Goal: Complete application form: Complete application form

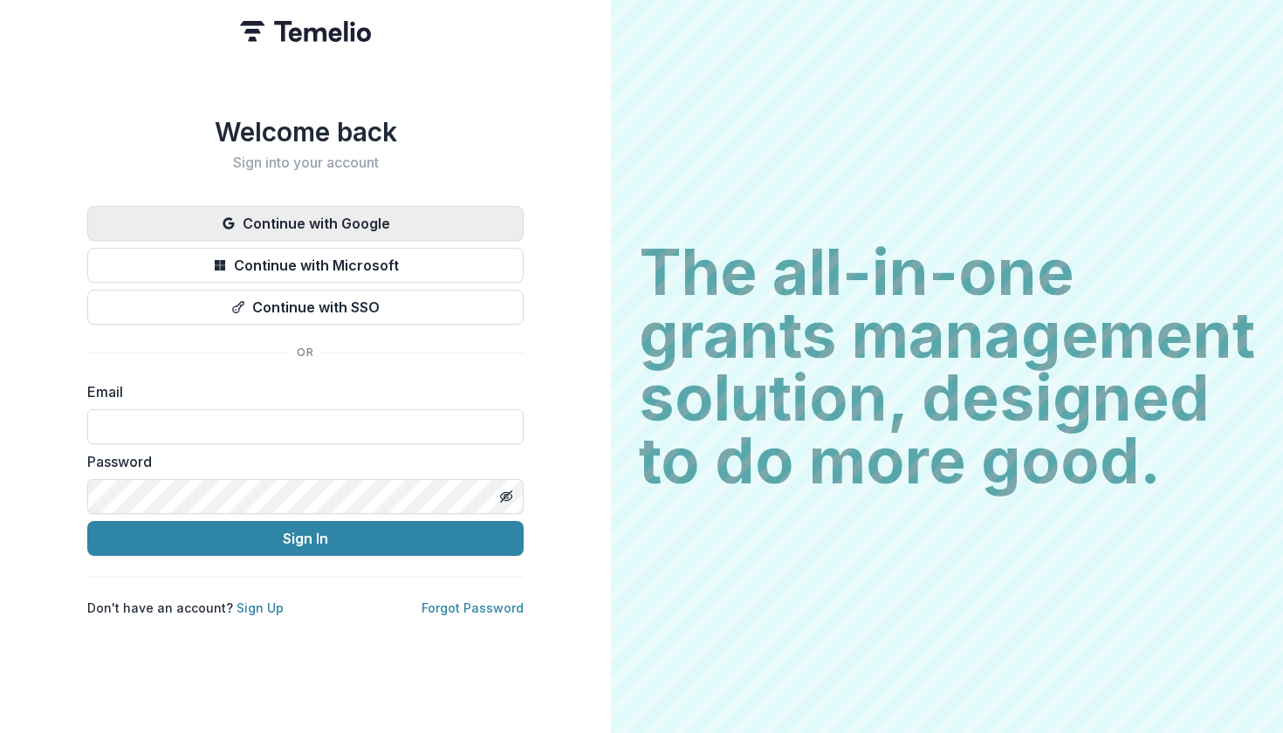
click at [481, 241] on button "Continue with Google" at bounding box center [305, 223] width 436 height 35
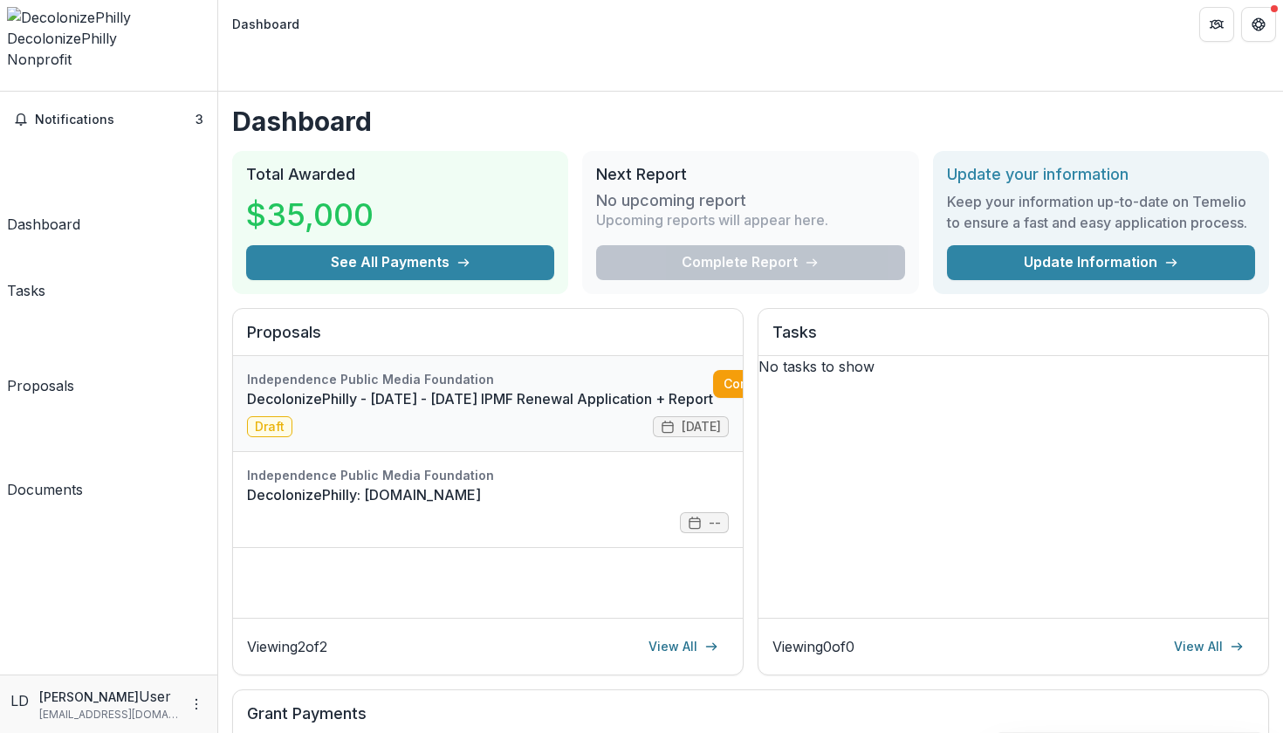
click at [538, 388] on link "DecolonizePhilly - 2025 - 2025 IPMF Renewal Application + Report" at bounding box center [480, 398] width 466 height 21
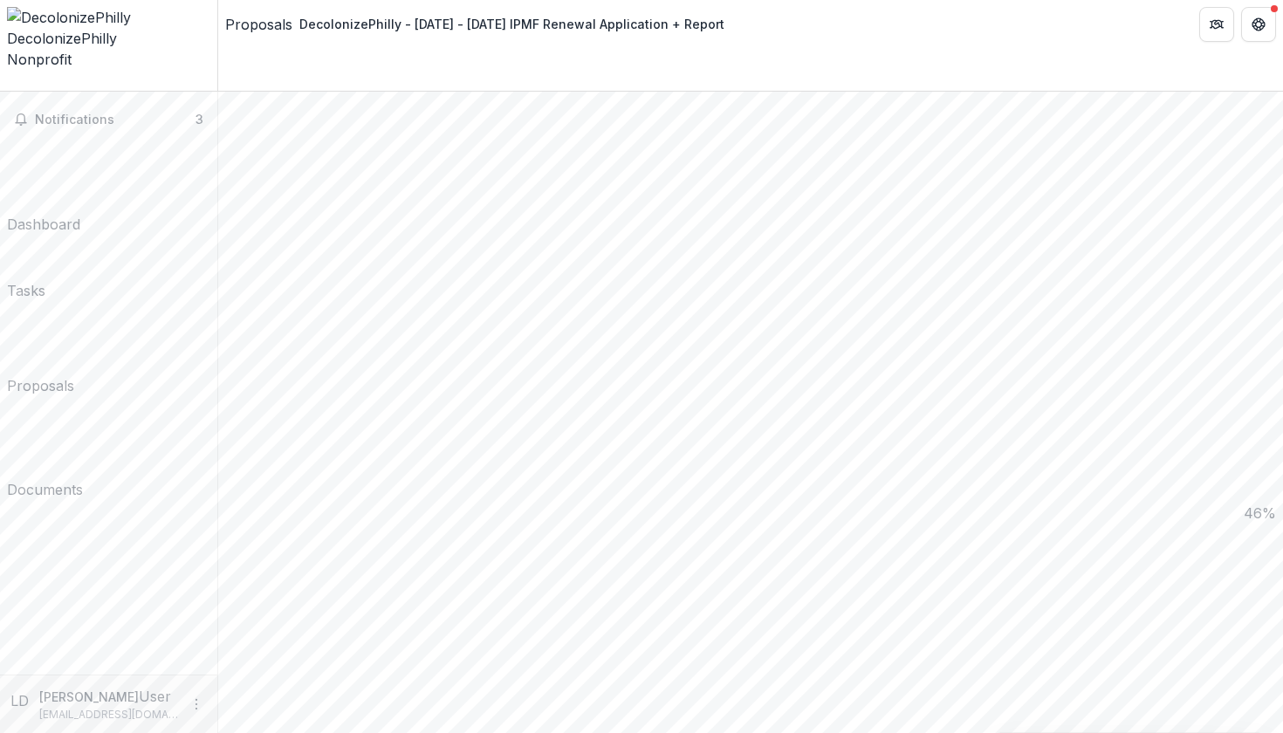
scroll to position [802, 0]
click at [131, 106] on button "Notifications 3" at bounding box center [108, 120] width 203 height 28
click at [74, 368] on div "Proposals" at bounding box center [40, 378] width 67 height 21
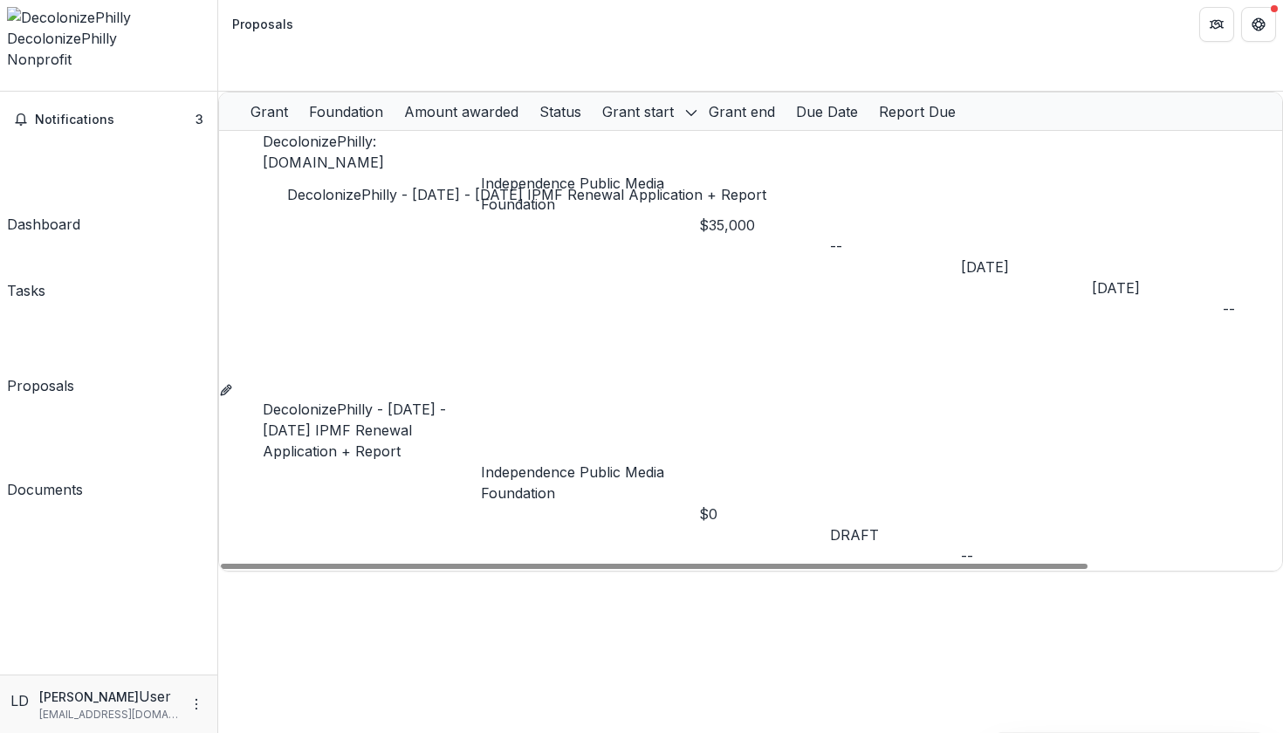
click at [428, 401] on link "DecolonizePhilly - 2025 - 2025 IPMF Renewal Application + Report" at bounding box center [354, 430] width 183 height 59
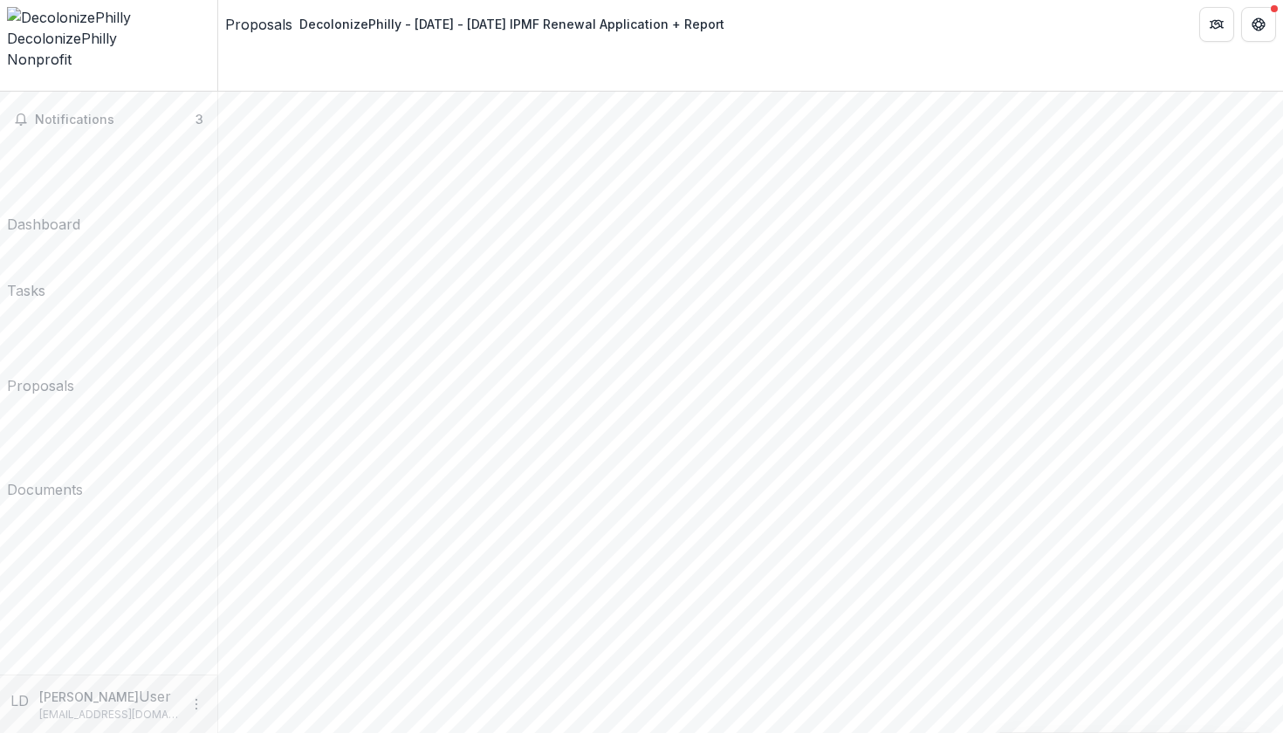
scroll to position [2221, 0]
click at [124, 127] on div "Notifications 3 Dashboard Tasks Proposals Documents" at bounding box center [108, 383] width 217 height 583
click at [80, 214] on div "Dashboard" at bounding box center [43, 224] width 73 height 21
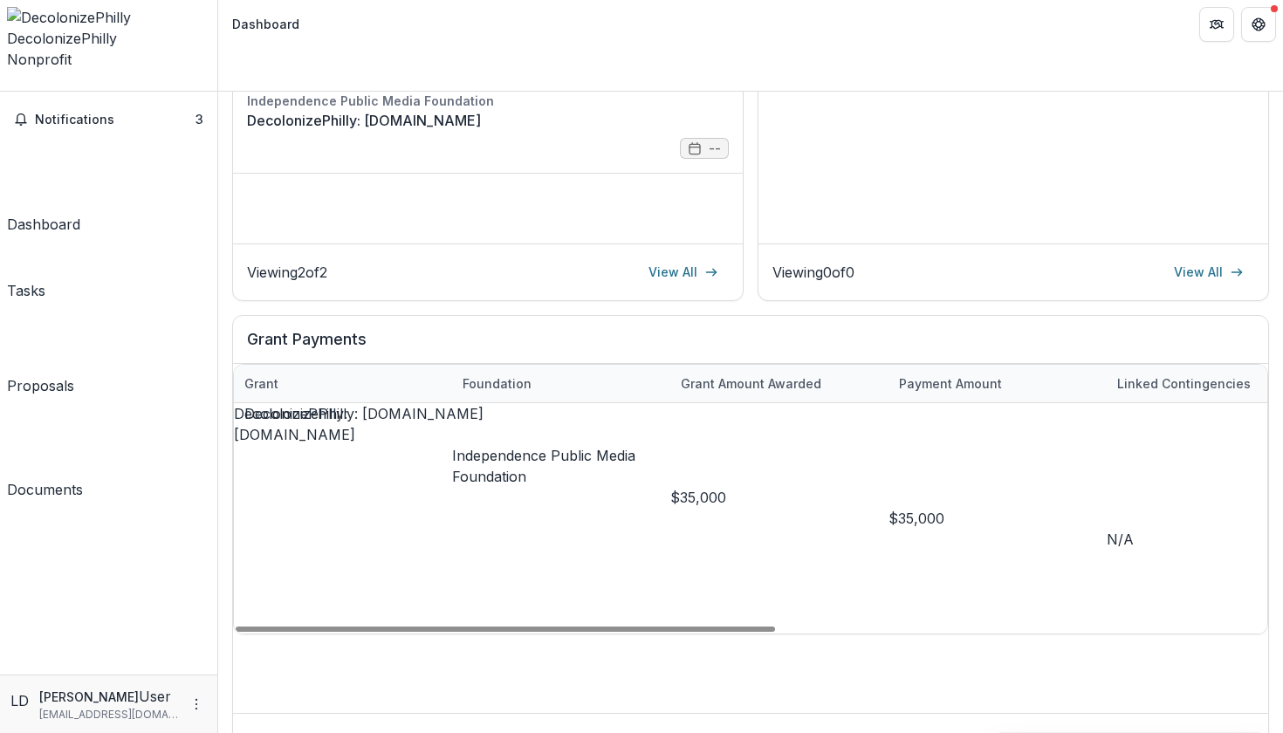
click at [337, 405] on link "DecolonizePhilly: WeTheRevolution.Tv" at bounding box center [294, 424] width 121 height 38
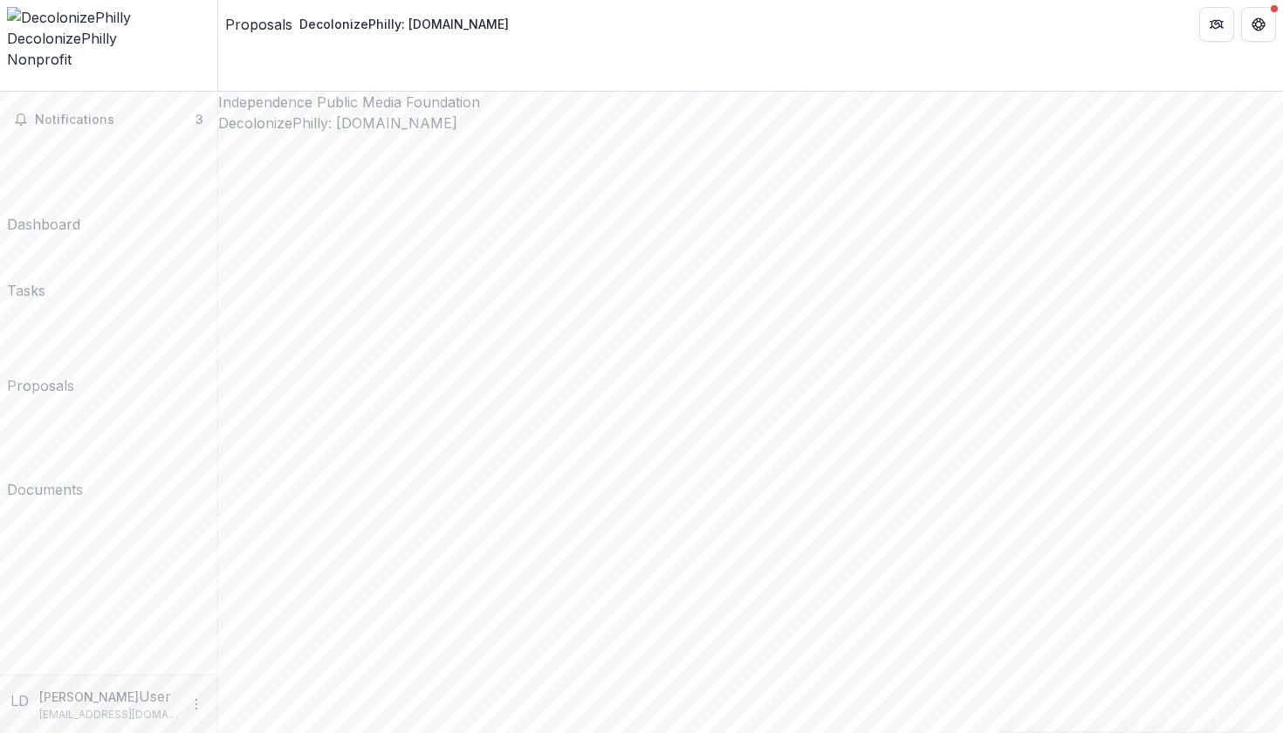
click at [45, 280] on div "Tasks" at bounding box center [26, 290] width 38 height 21
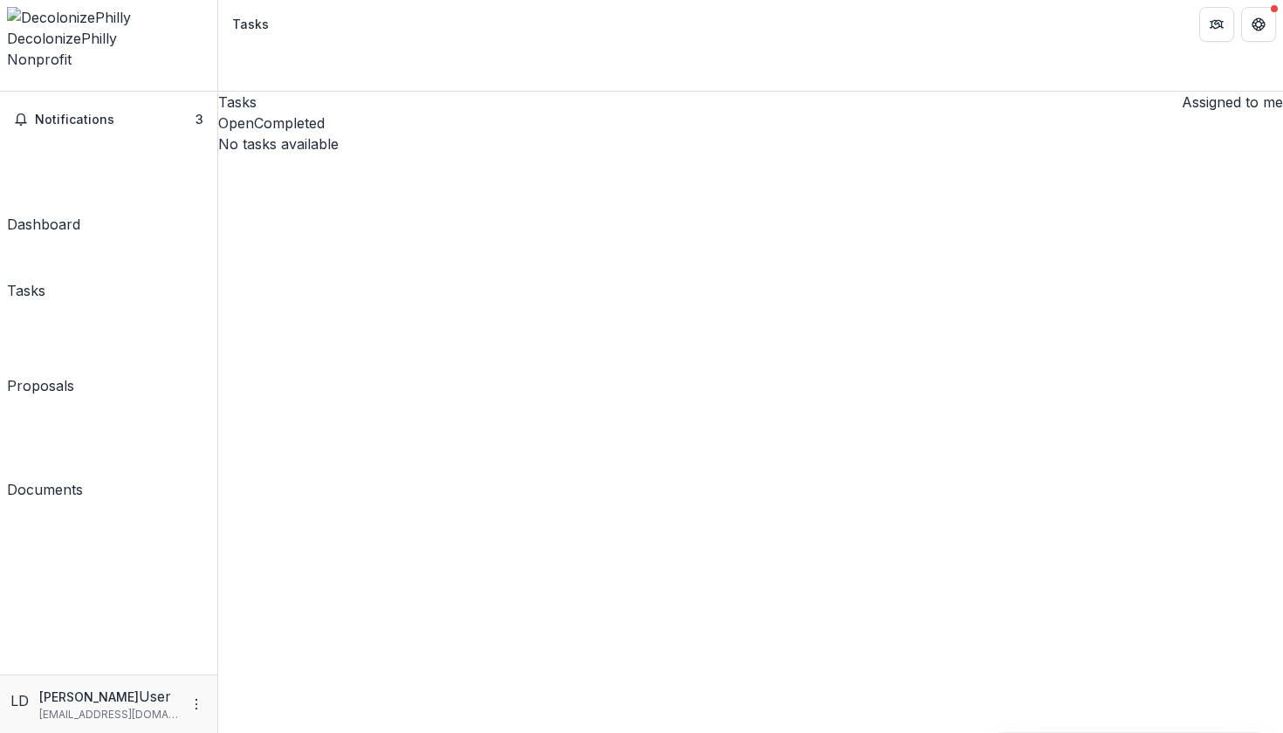
click at [75, 214] on div "Dashboard" at bounding box center [43, 224] width 73 height 21
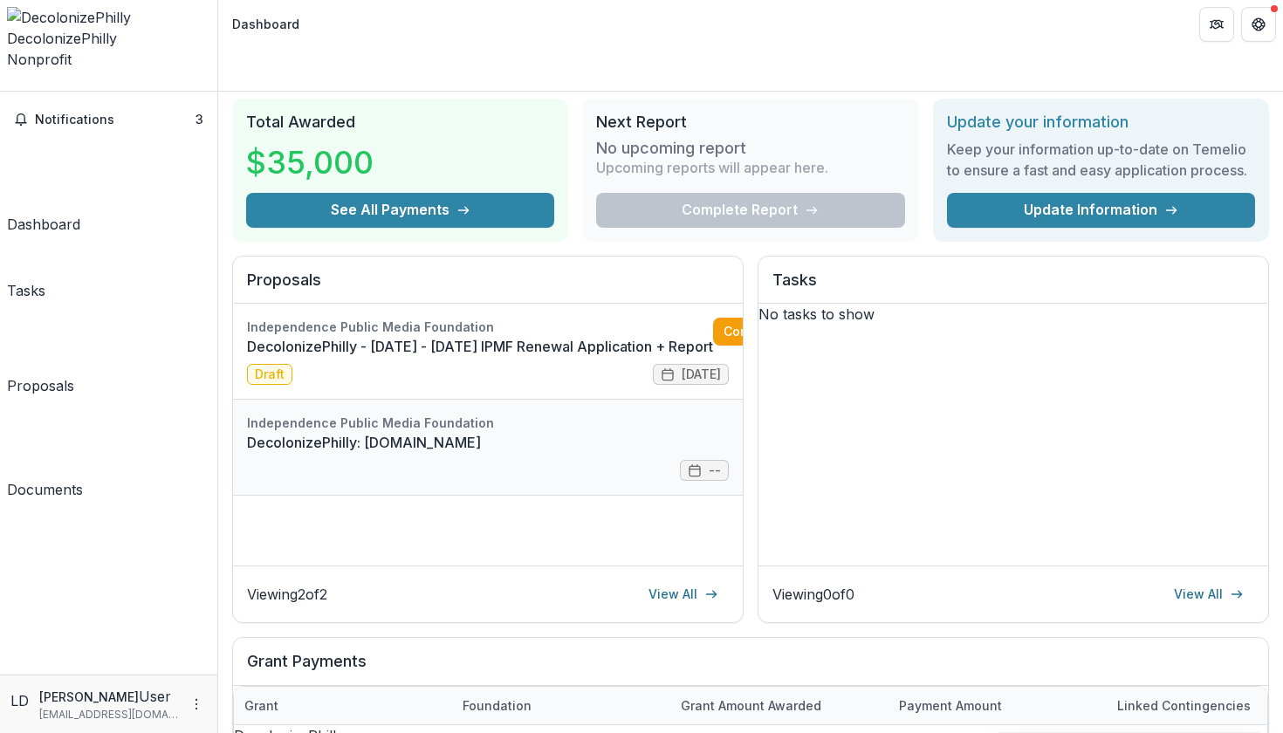
click at [489, 432] on link "DecolonizePhilly: WeTheRevolution.Tv" at bounding box center [488, 442] width 482 height 21
click at [378, 340] on link "DecolonizePhilly - 2025 - 2025 IPMF Renewal Application + Report" at bounding box center [480, 346] width 466 height 21
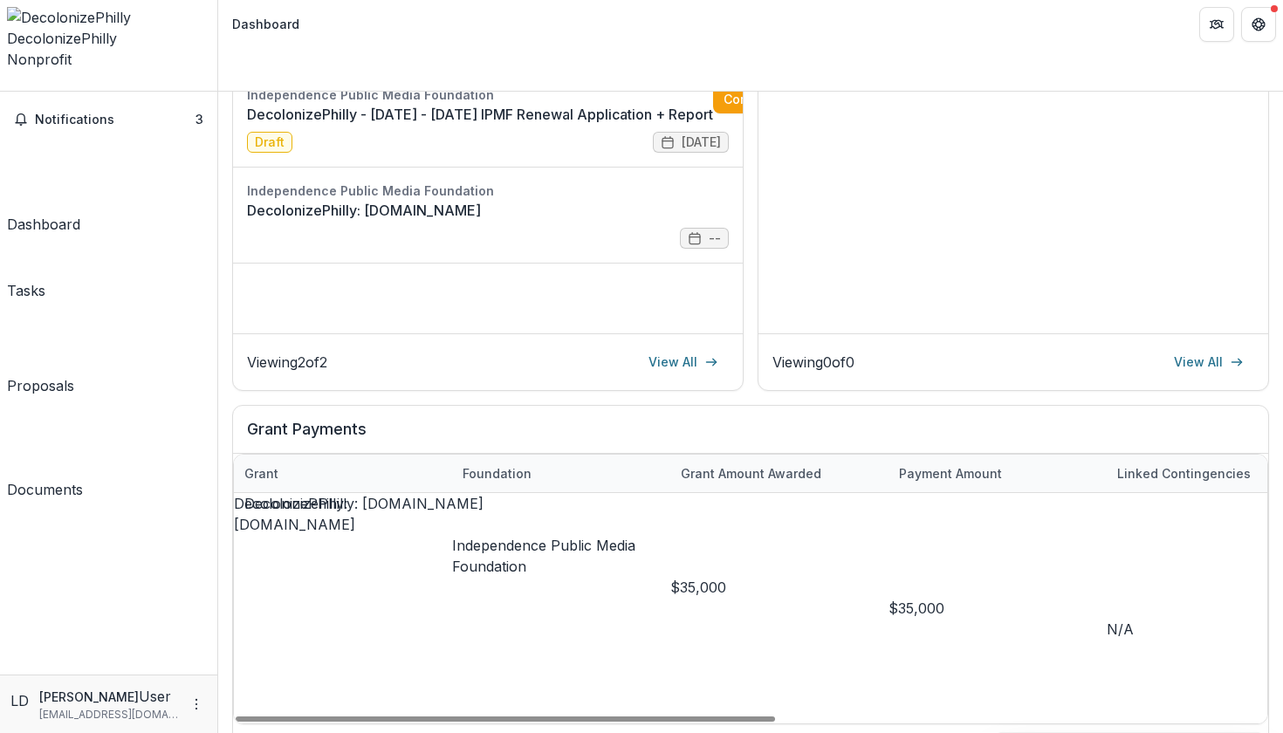
click at [355, 495] on link "DecolonizePhilly: WeTheRevolution.Tv" at bounding box center [294, 514] width 121 height 38
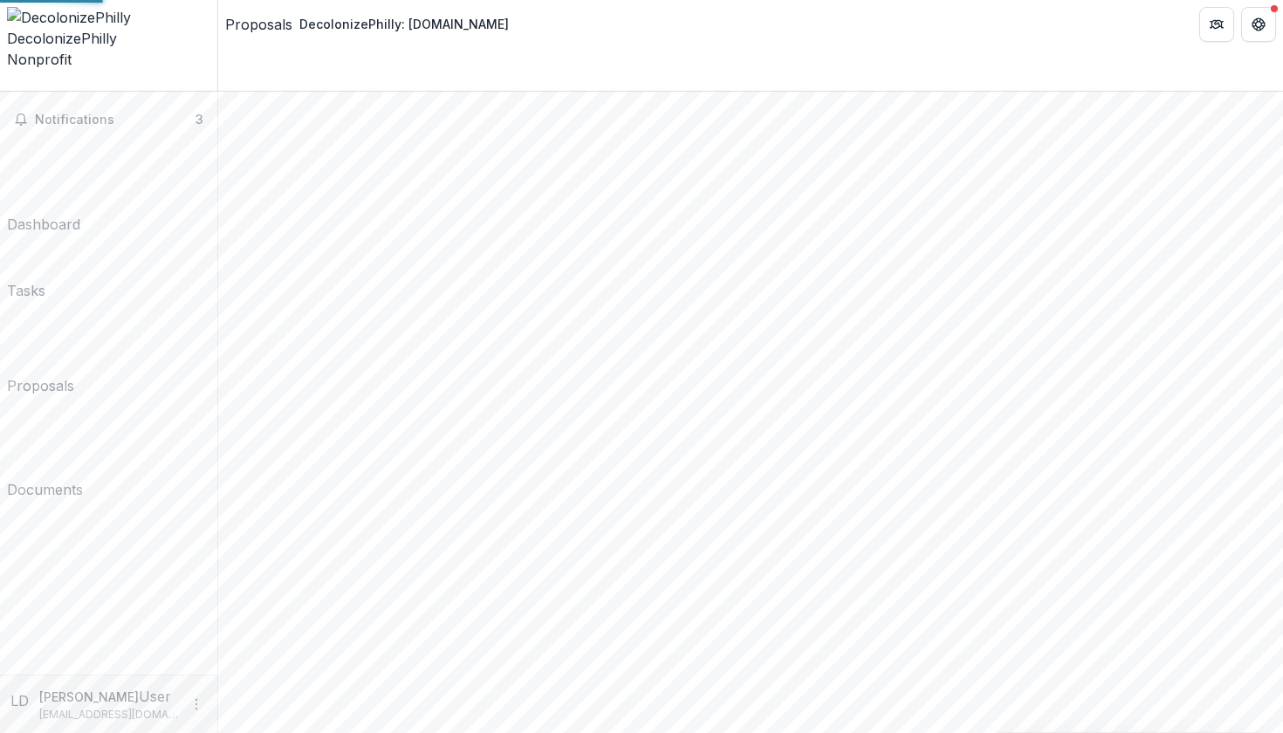
type input "*******"
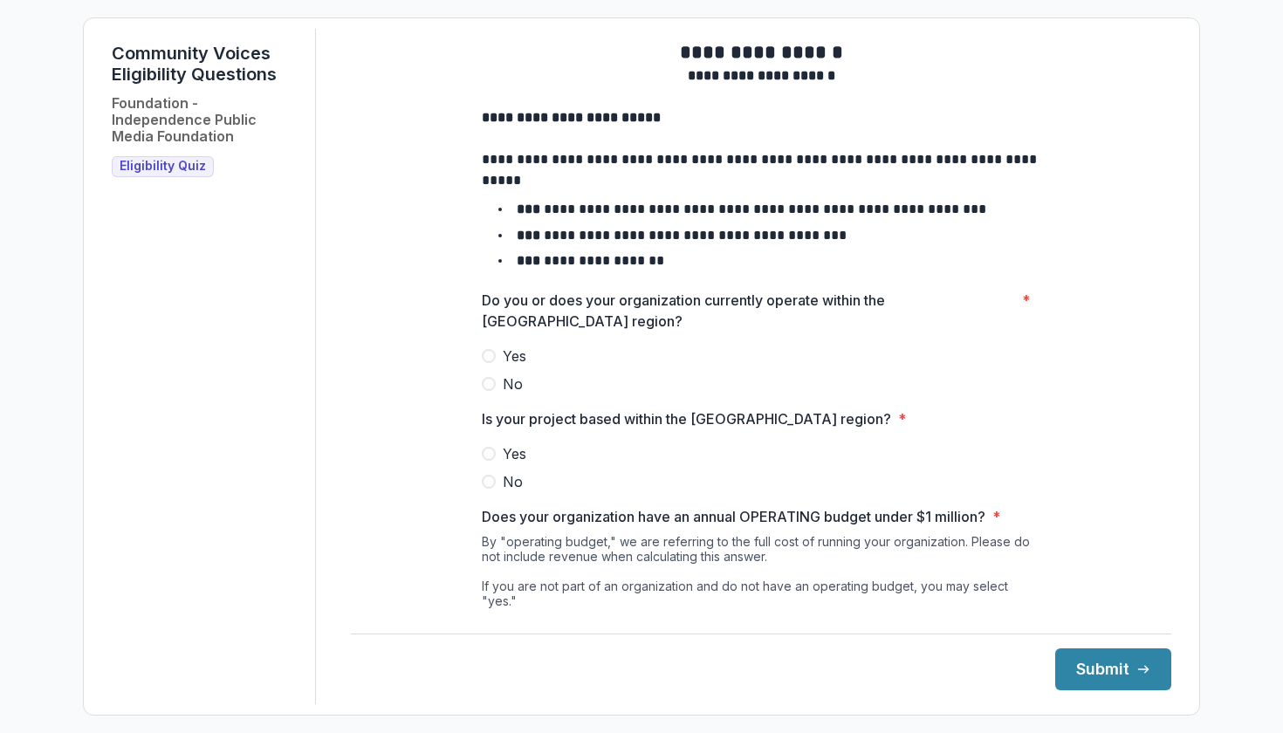
scroll to position [26, 0]
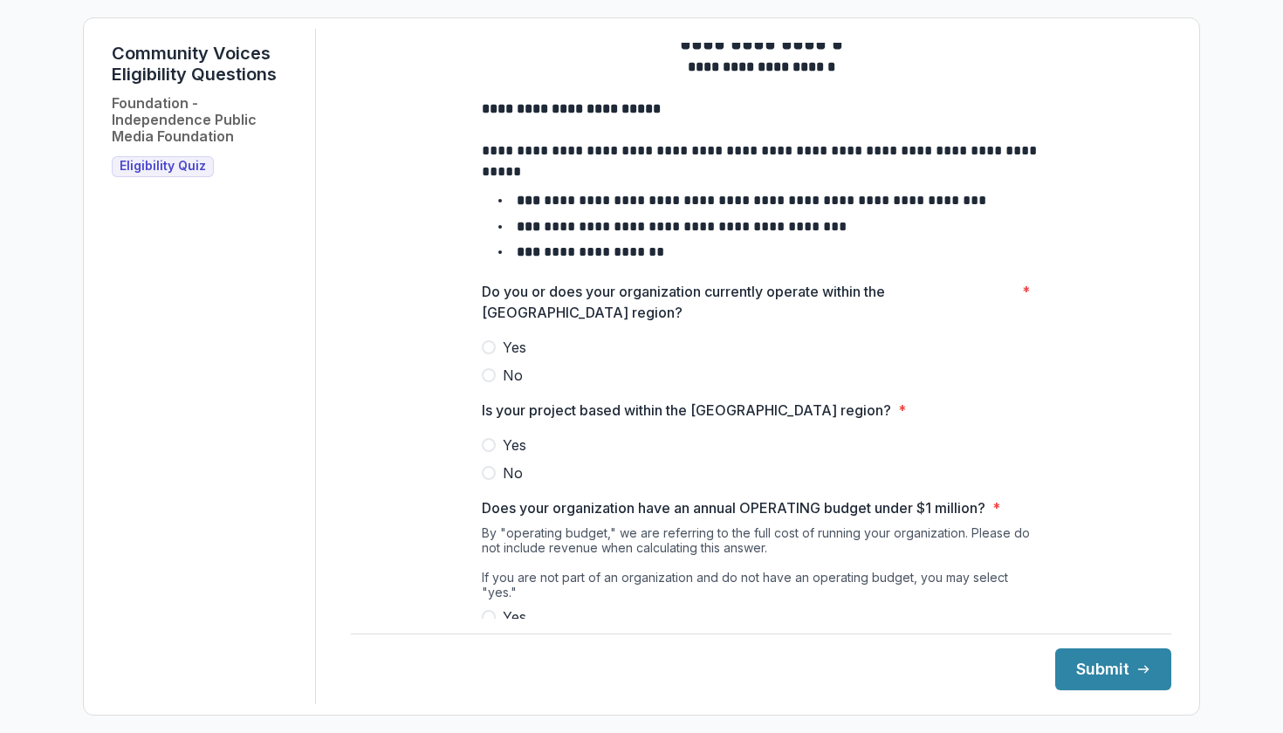
click at [487, 350] on span at bounding box center [489, 347] width 14 height 14
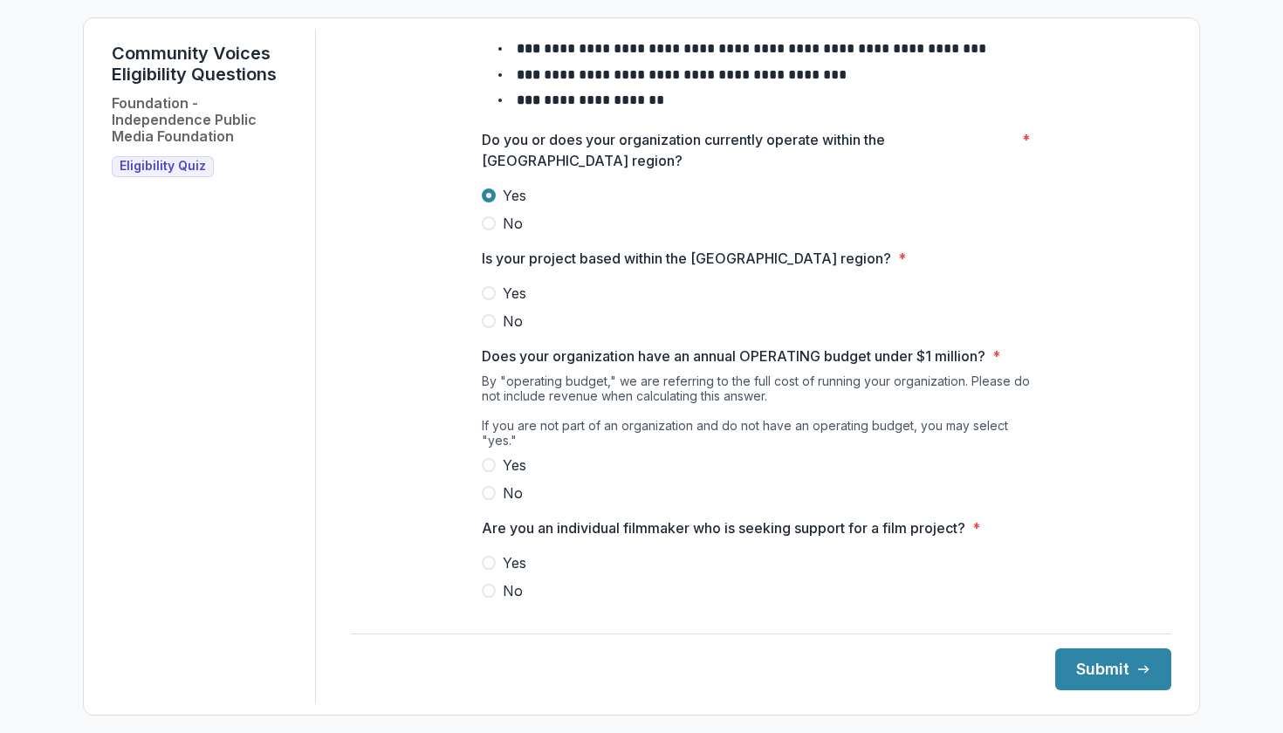
scroll to position [172, 0]
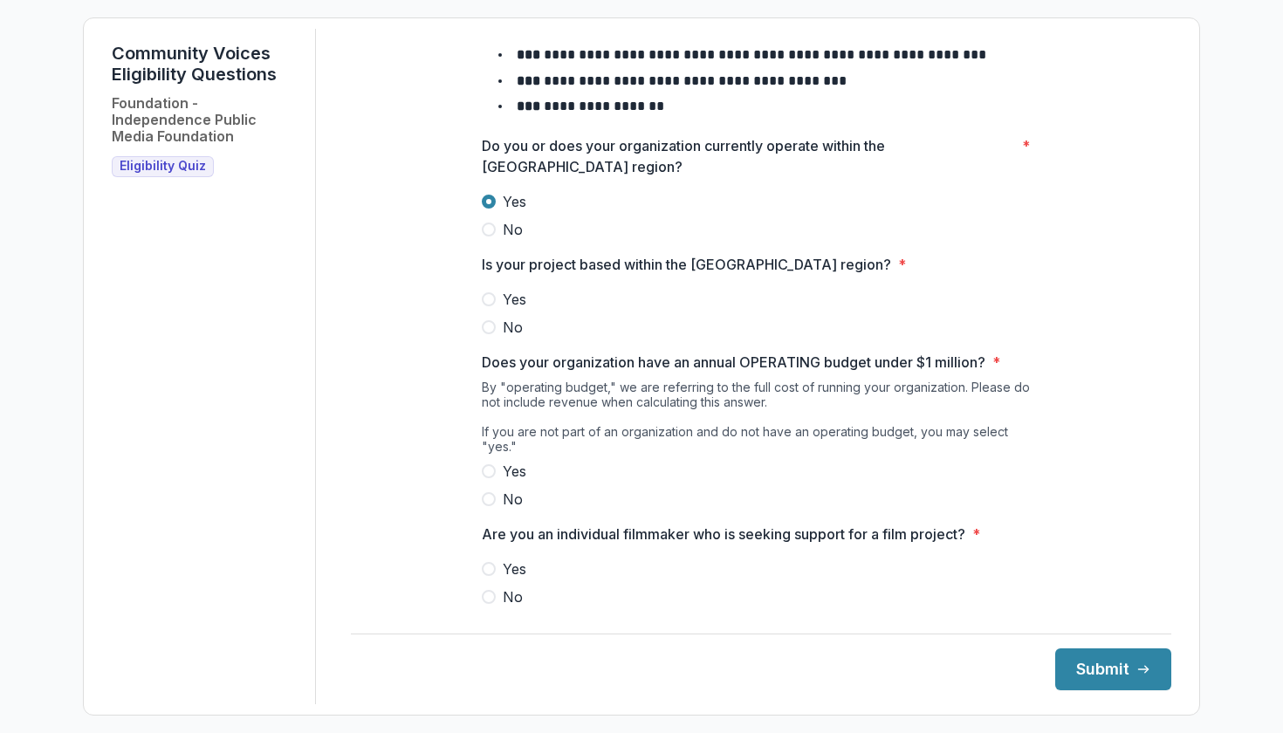
click at [487, 299] on span at bounding box center [489, 299] width 14 height 14
click at [490, 464] on span at bounding box center [489, 471] width 14 height 14
click at [490, 562] on span at bounding box center [489, 569] width 14 height 14
click at [500, 591] on div "**********" at bounding box center [761, 253] width 558 height 764
click at [503, 586] on span "No" at bounding box center [513, 596] width 20 height 21
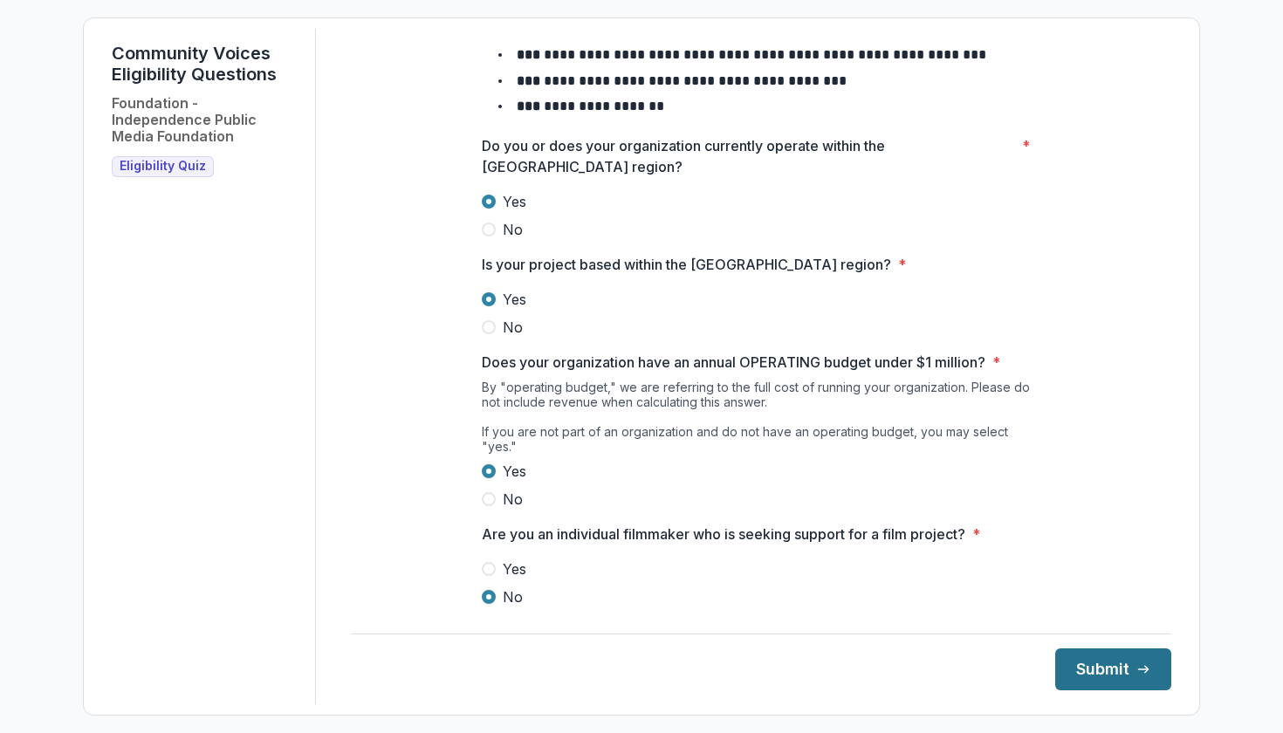
click at [1095, 669] on button "Submit" at bounding box center [1113, 669] width 116 height 42
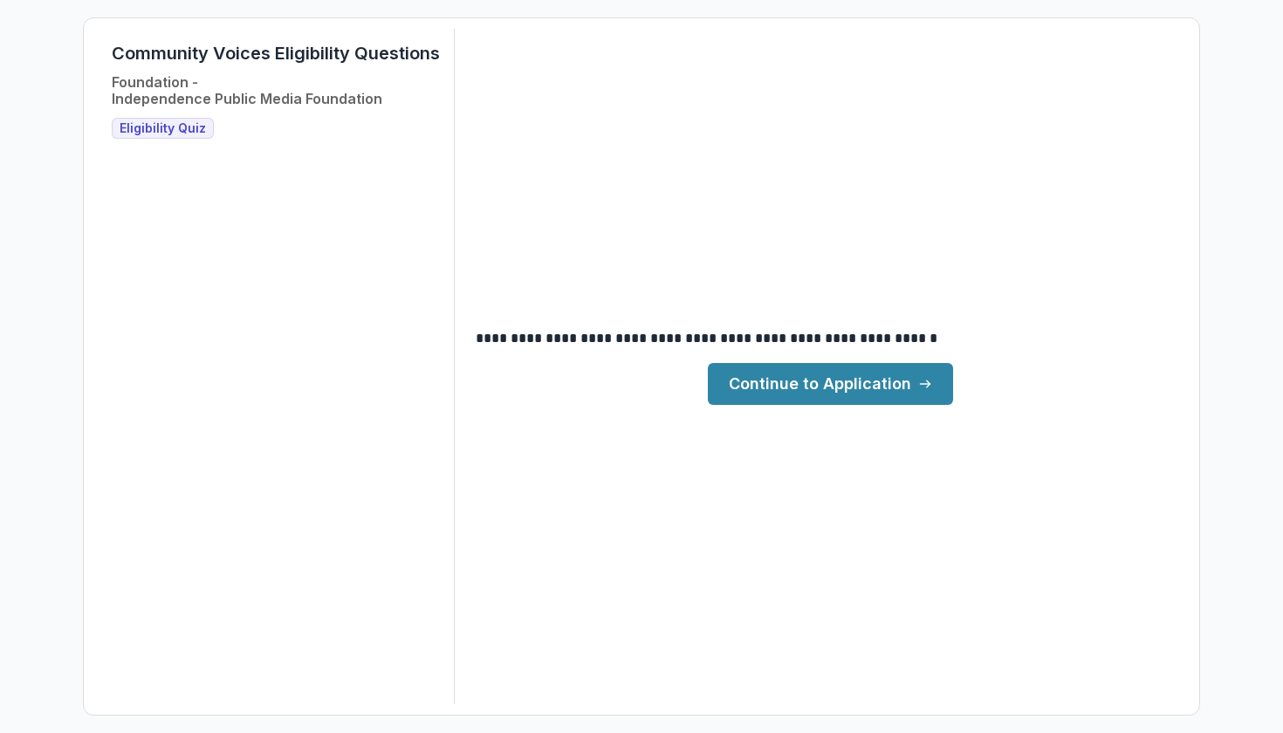
click at [886, 392] on link "Continue to Application" at bounding box center [830, 384] width 245 height 42
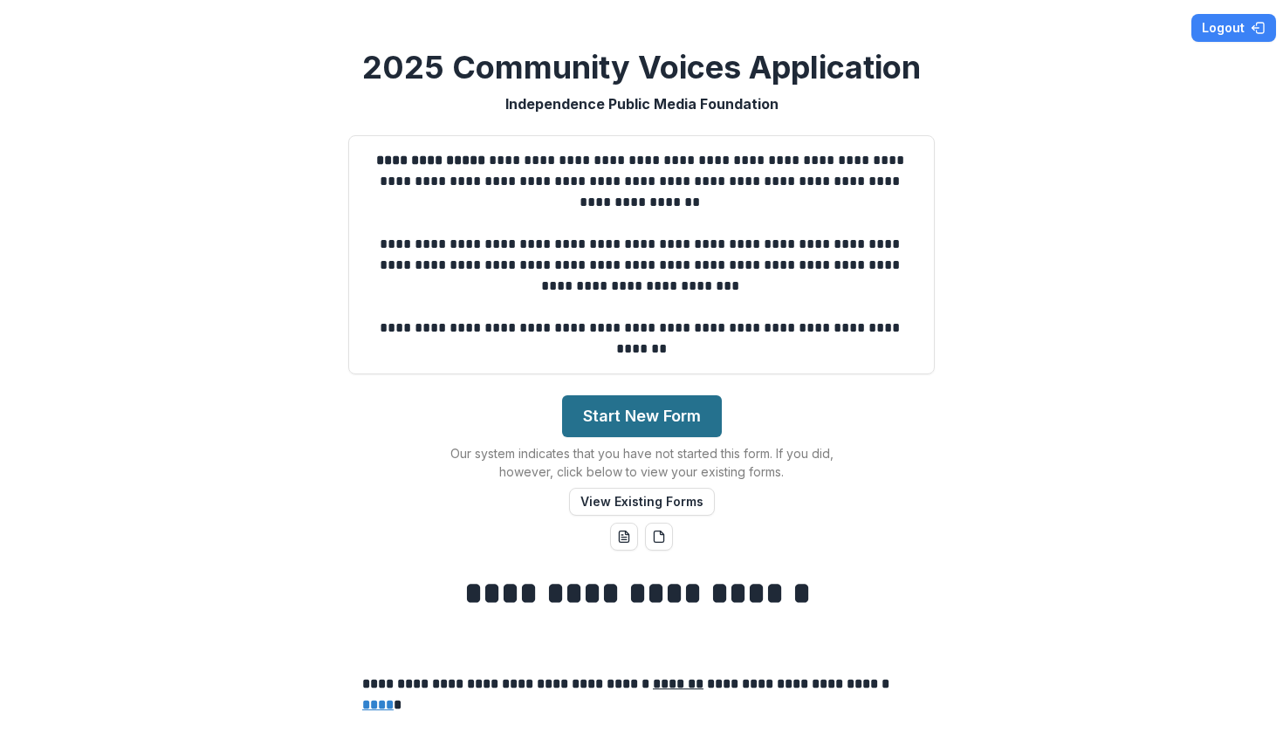
click at [668, 414] on button "Start New Form" at bounding box center [642, 416] width 160 height 42
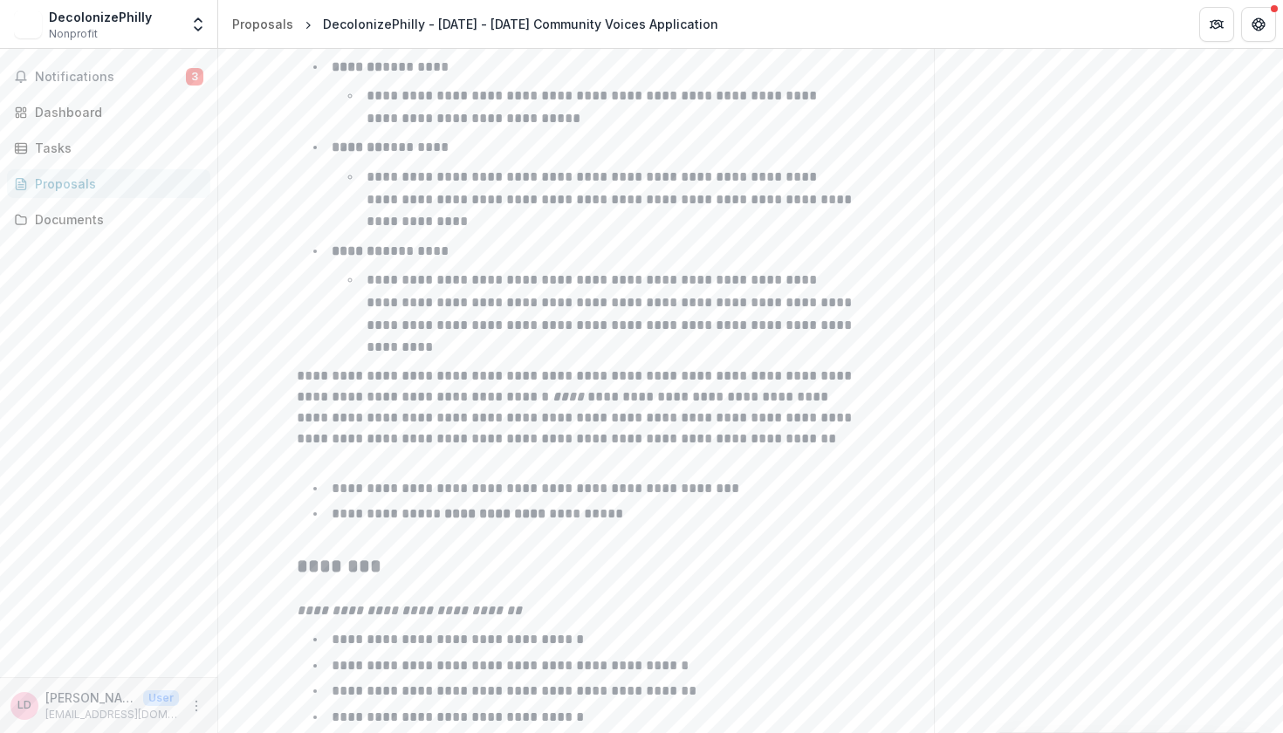
scroll to position [2668, 0]
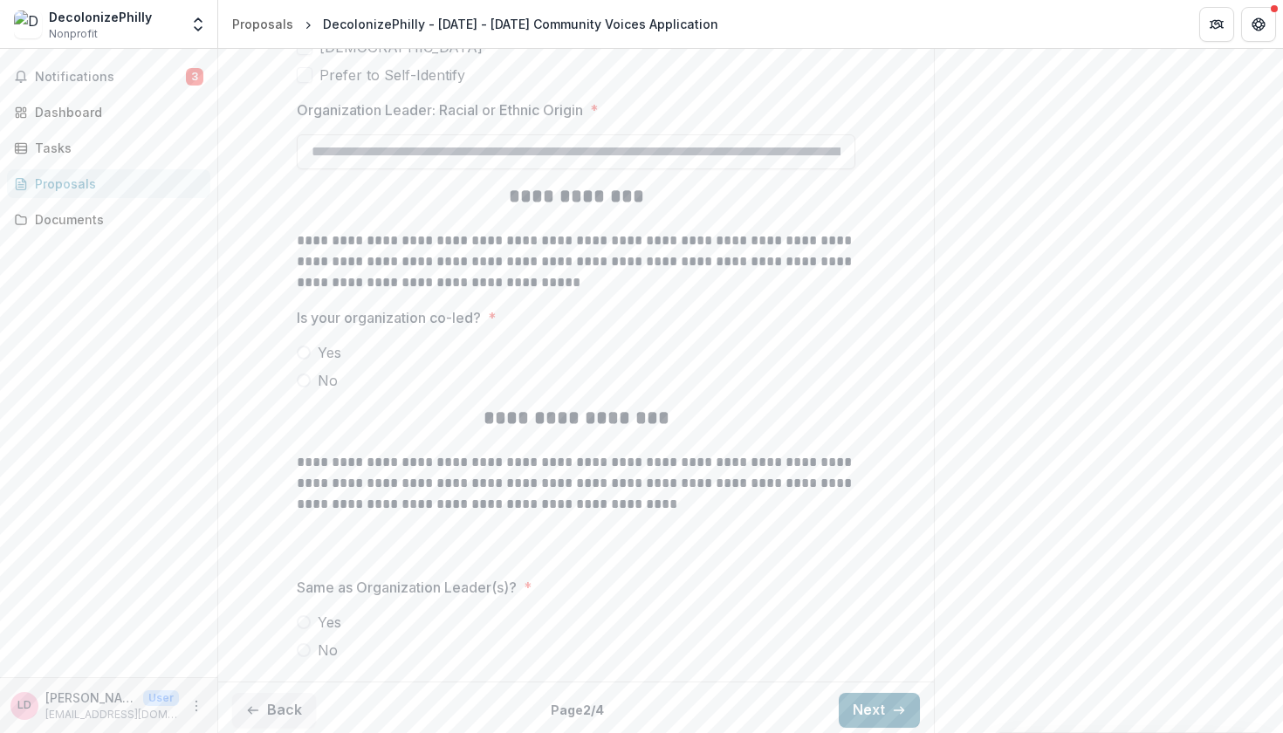
click at [879, 701] on button "Next" at bounding box center [879, 710] width 81 height 35
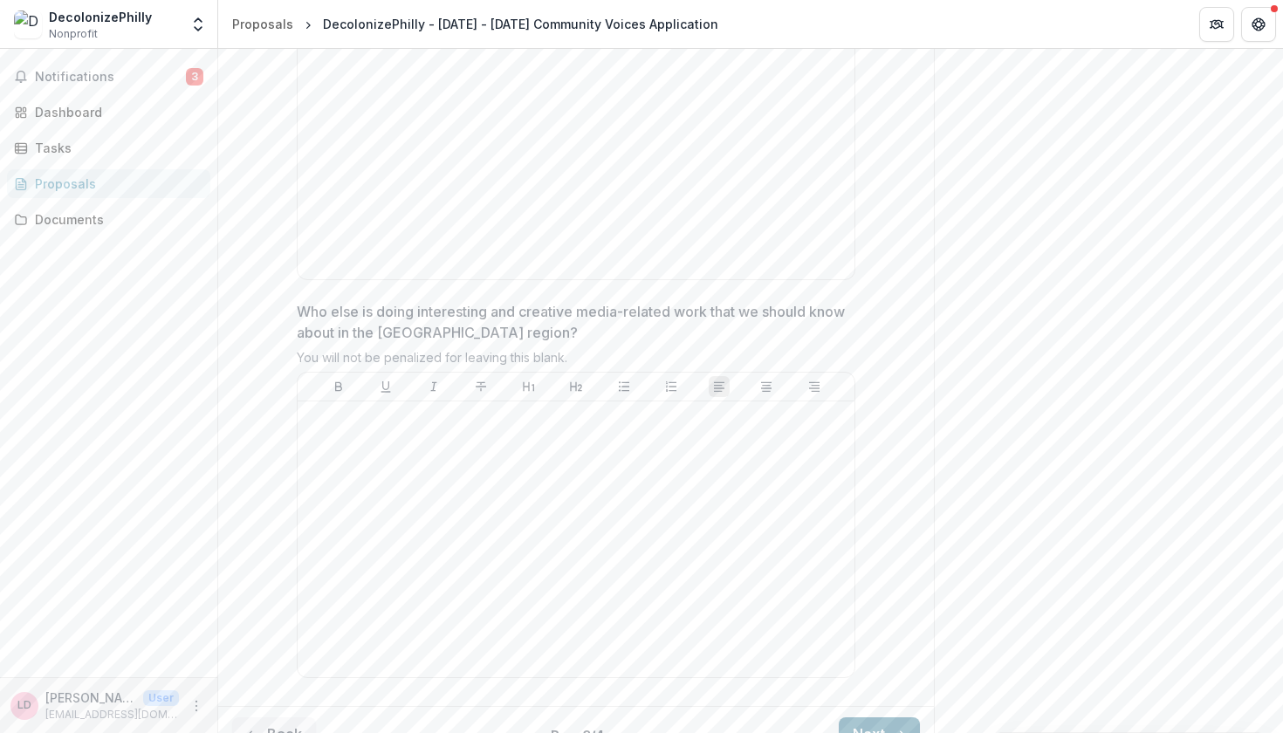
scroll to position [4670, 0]
click at [870, 719] on button "Next" at bounding box center [879, 736] width 81 height 35
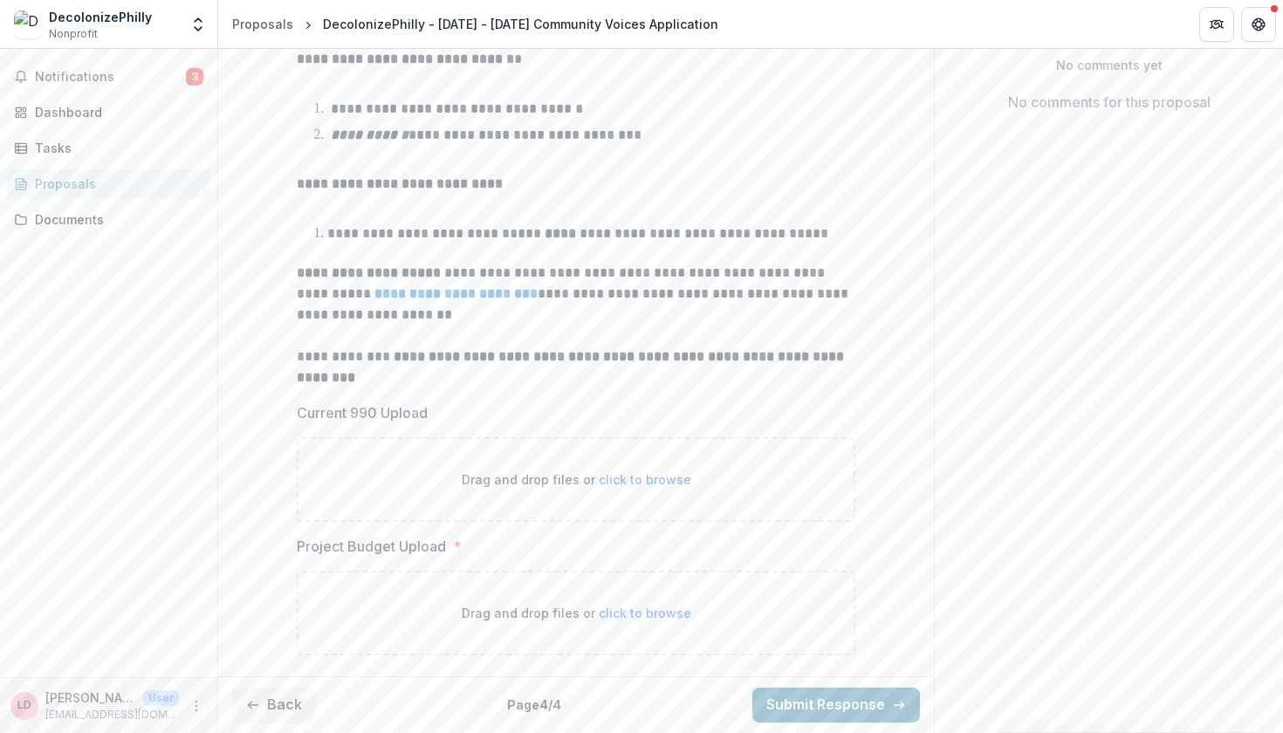
scroll to position [352, 0]
click at [289, 689] on button "Back" at bounding box center [274, 706] width 84 height 35
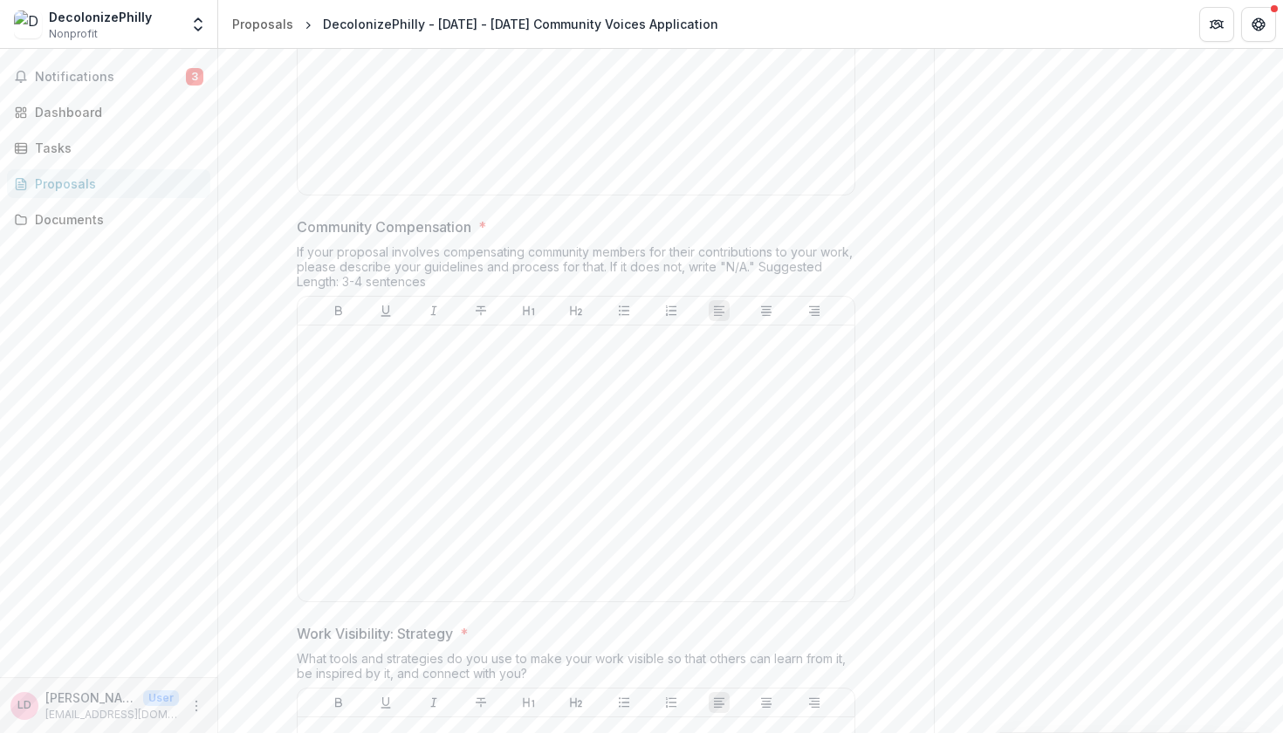
scroll to position [2581, 0]
click at [479, 334] on div at bounding box center [576, 472] width 557 height 276
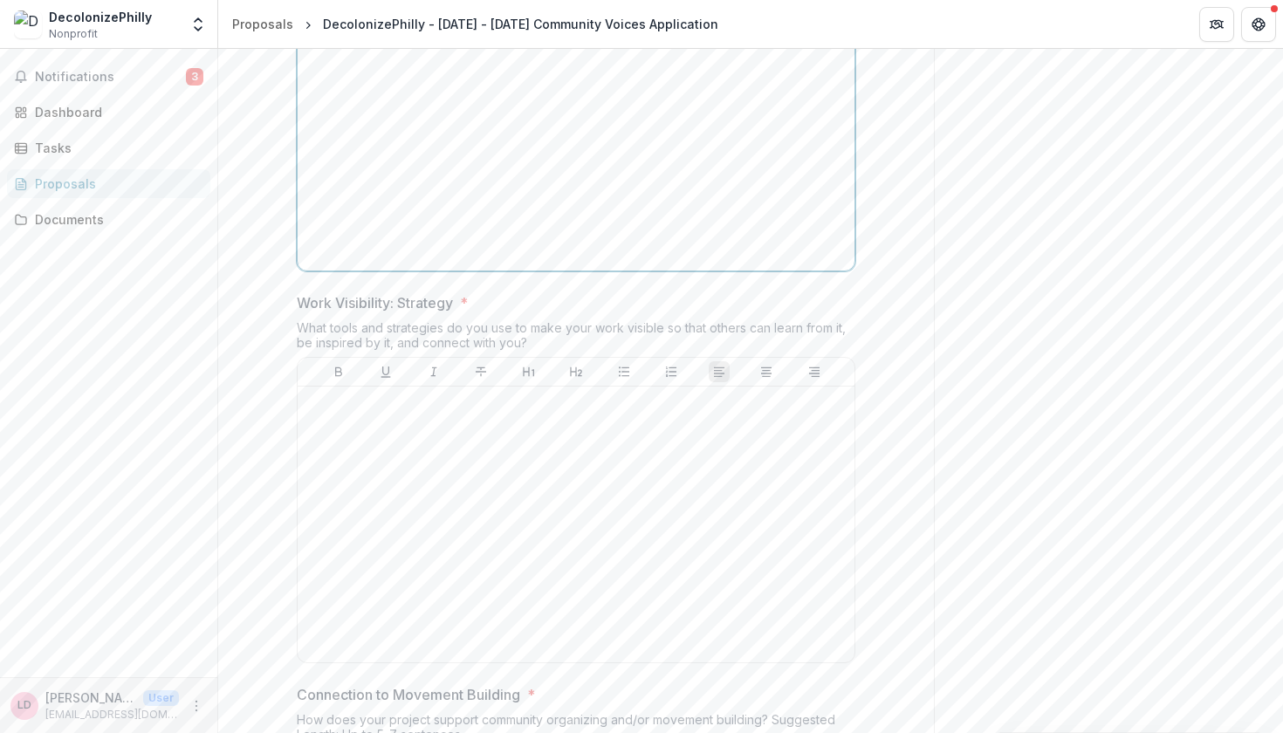
scroll to position [2943, 0]
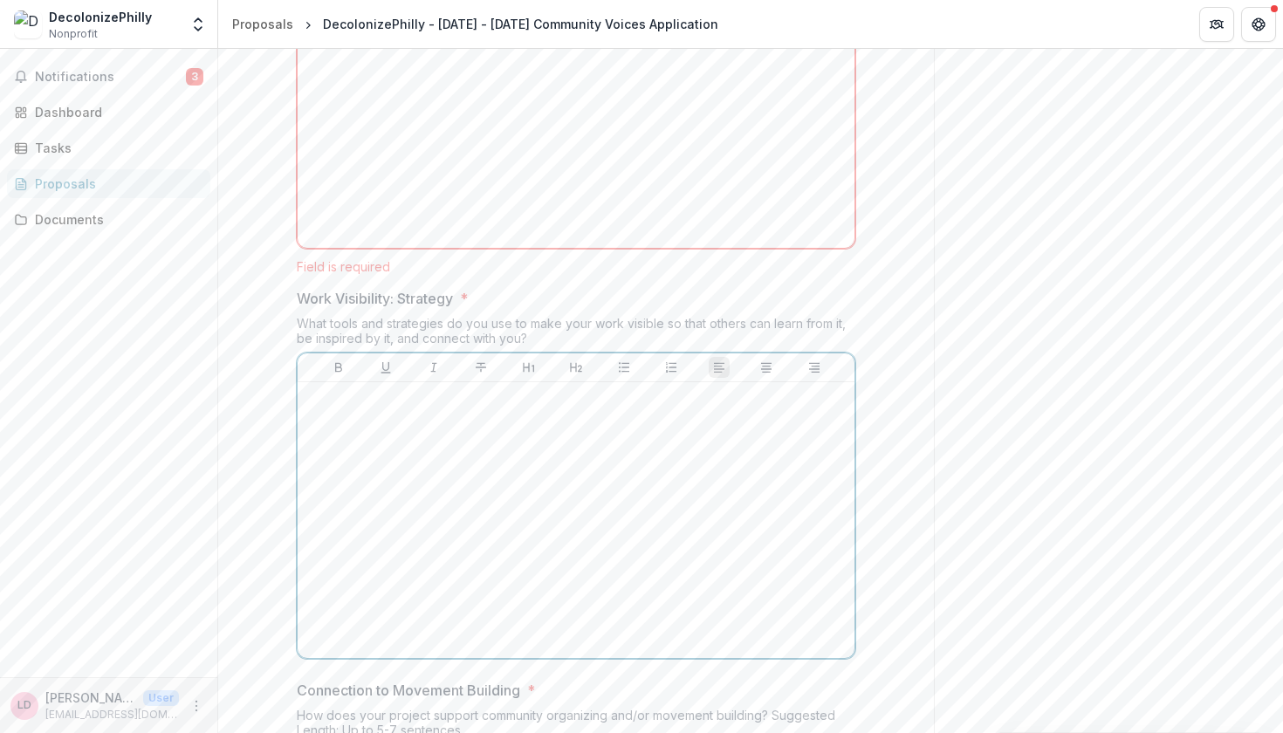
click at [478, 392] on div at bounding box center [576, 520] width 543 height 262
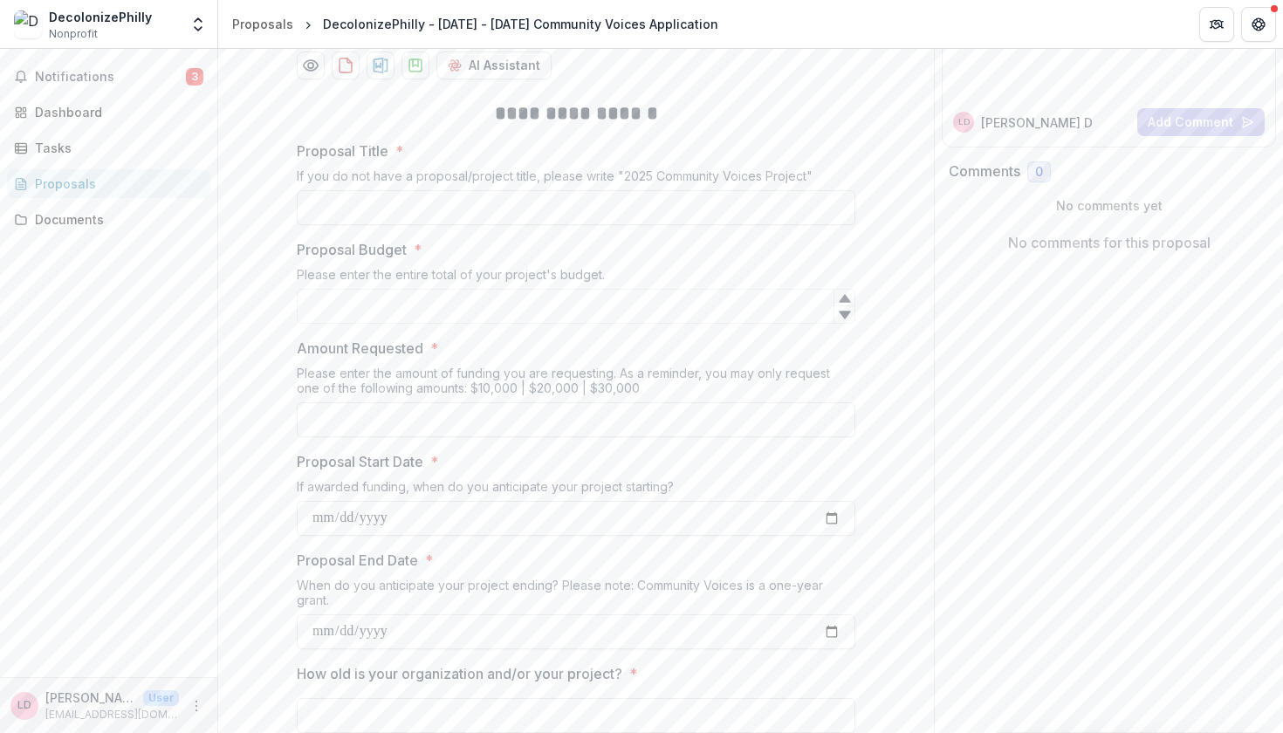
scroll to position [0, 0]
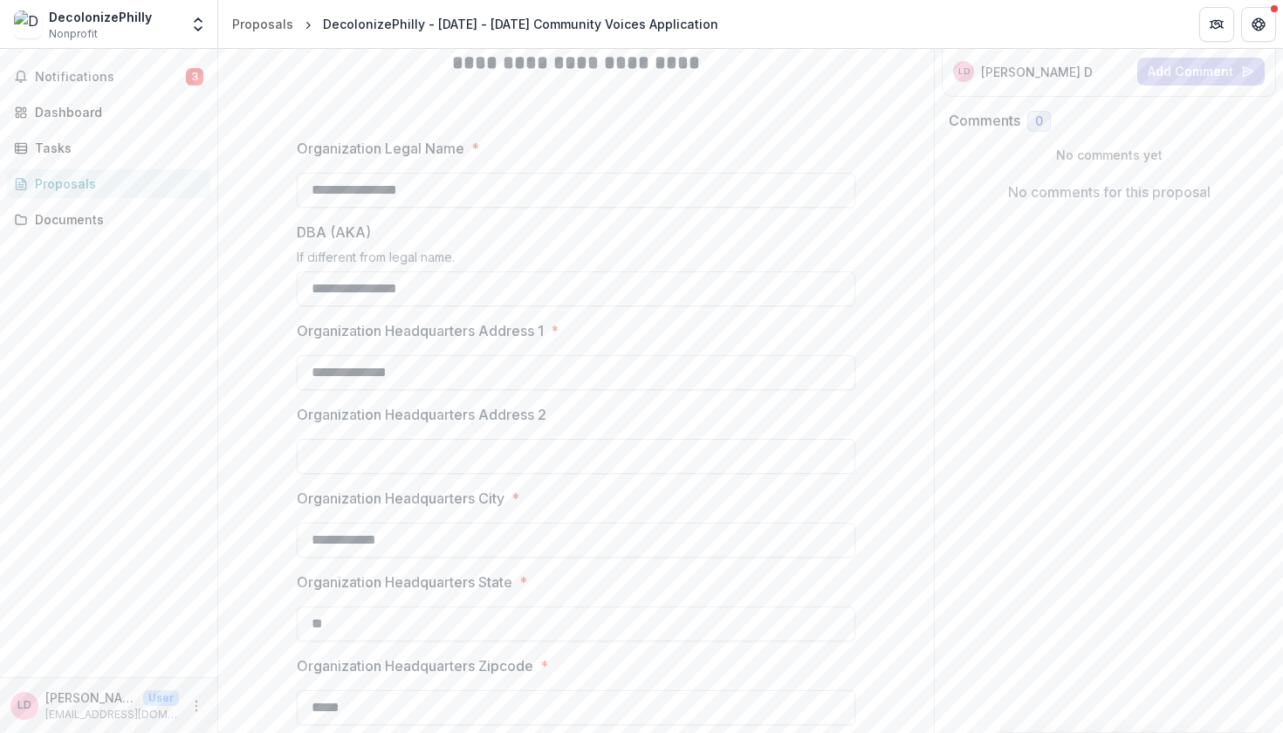
scroll to position [289, 0]
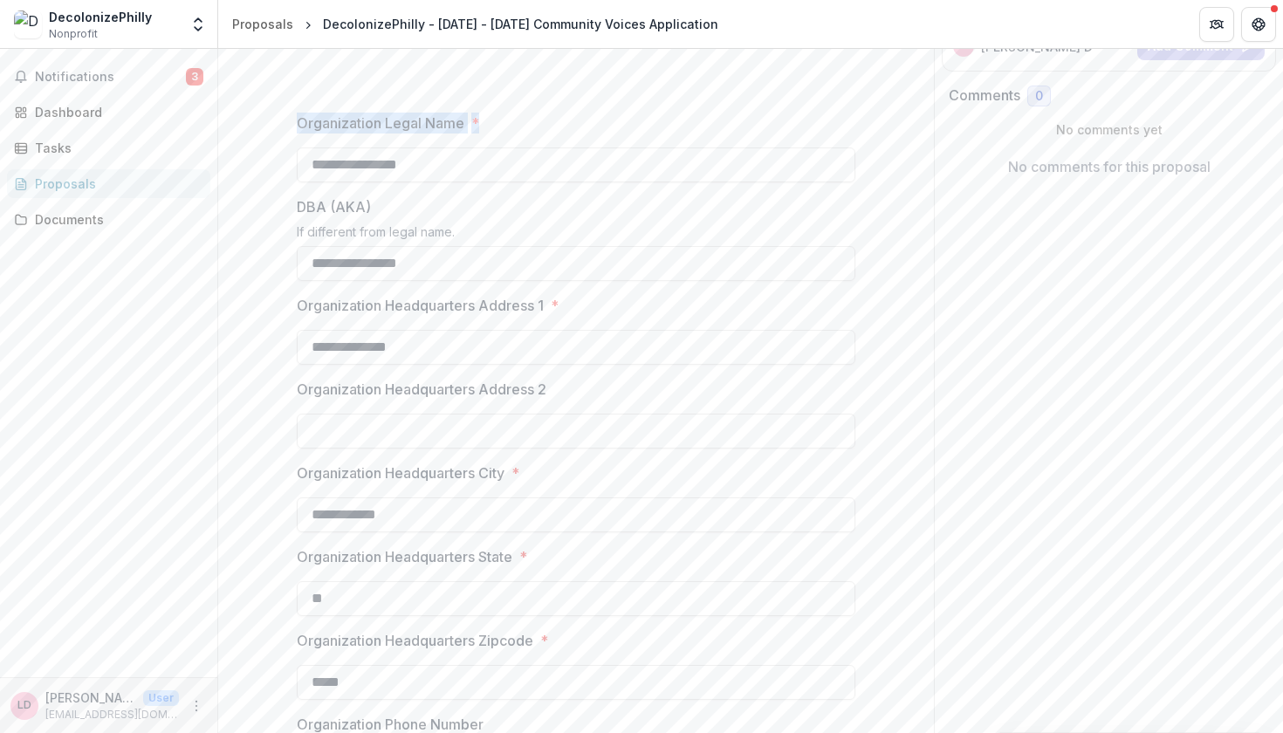
drag, startPoint x: 312, startPoint y: 118, endPoint x: 541, endPoint y: 118, distance: 228.6
copy label "Organization Legal Name *"
drag, startPoint x: 294, startPoint y: 211, endPoint x: 454, endPoint y: 211, distance: 159.7
click at [454, 211] on label "DBA (AKA)" at bounding box center [571, 206] width 548 height 21
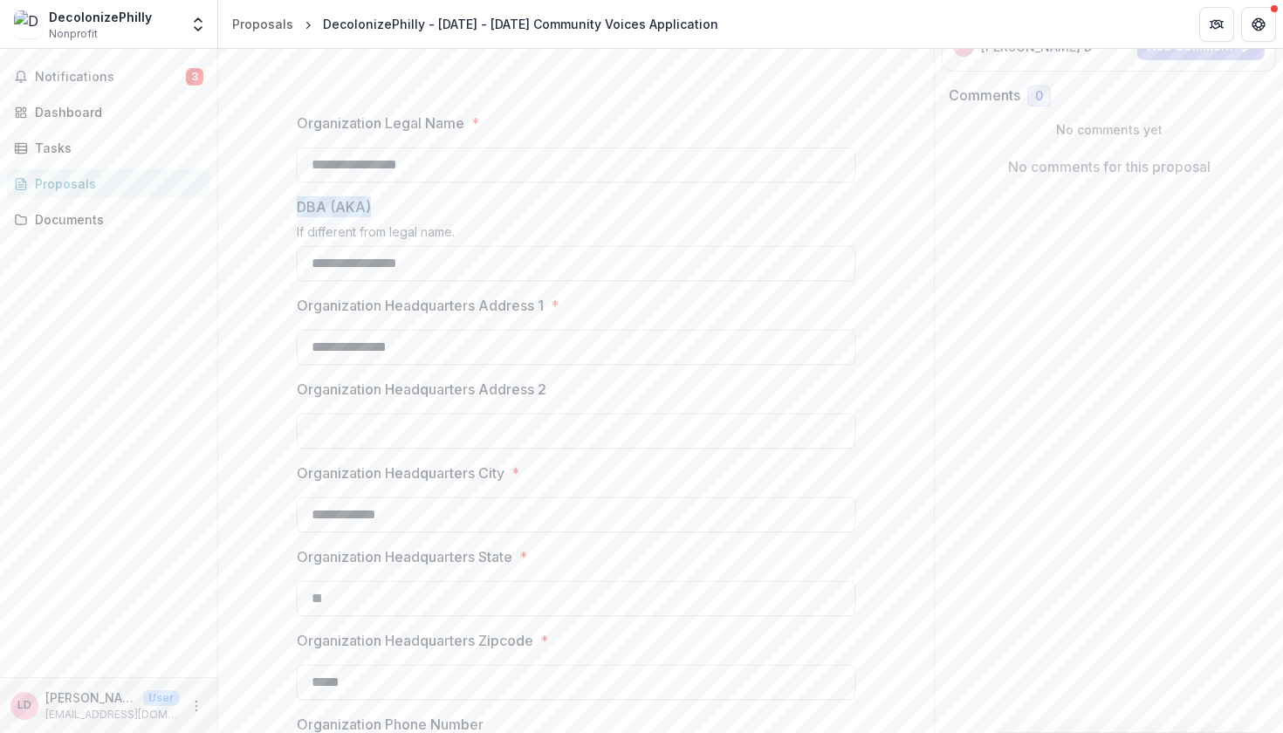
click at [454, 246] on input "**********" at bounding box center [576, 263] width 558 height 35
click at [327, 215] on p "DBA (AKA)" at bounding box center [334, 206] width 74 height 21
click at [327, 246] on input "**********" at bounding box center [576, 263] width 558 height 35
click at [327, 215] on p "DBA (AKA)" at bounding box center [334, 206] width 74 height 21
click at [327, 246] on input "**********" at bounding box center [576, 263] width 558 height 35
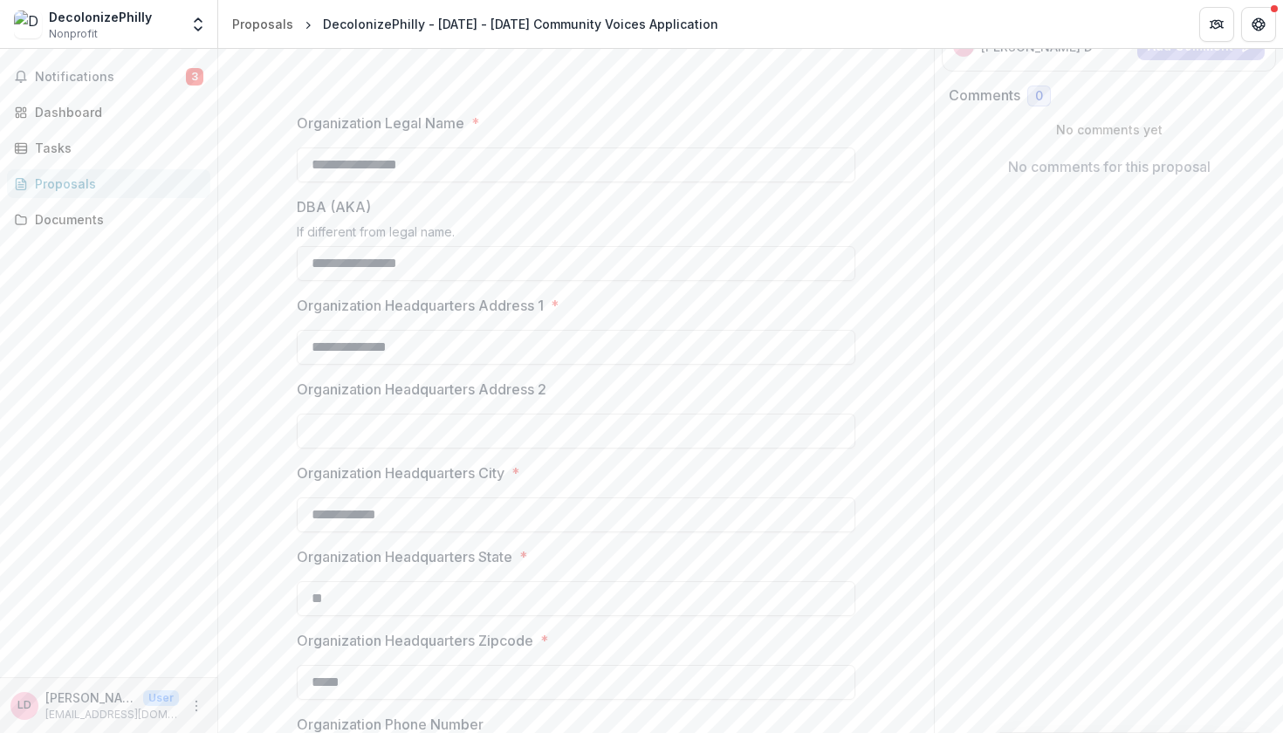
click at [327, 208] on p "DBA (AKA)" at bounding box center [334, 206] width 74 height 21
click at [327, 246] on input "**********" at bounding box center [576, 263] width 558 height 35
click at [327, 208] on p "DBA (AKA)" at bounding box center [334, 206] width 74 height 21
click at [327, 246] on input "**********" at bounding box center [576, 263] width 558 height 35
click at [327, 208] on p "DBA (AKA)" at bounding box center [334, 206] width 74 height 21
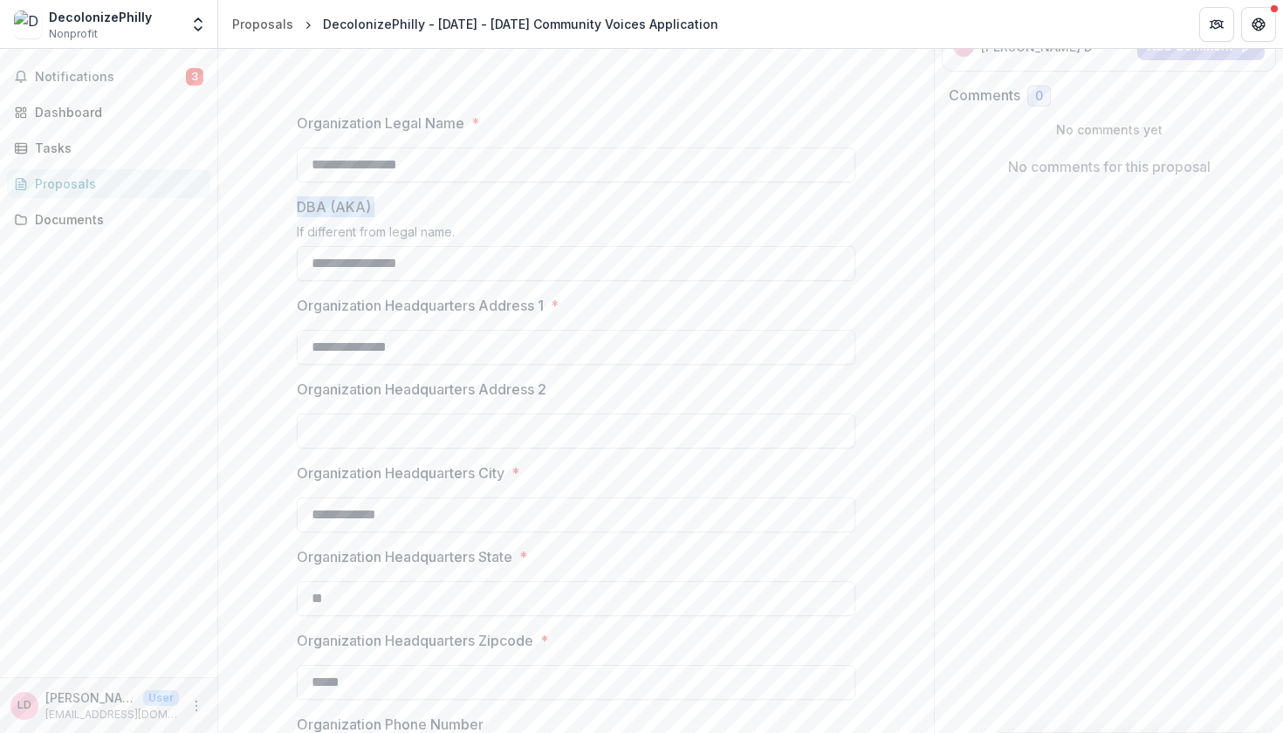
click at [327, 246] on input "**********" at bounding box center [576, 263] width 558 height 35
click at [327, 208] on p "DBA (AKA)" at bounding box center [334, 206] width 74 height 21
click at [327, 246] on input "**********" at bounding box center [576, 263] width 558 height 35
drag, startPoint x: 421, startPoint y: 299, endPoint x: 683, endPoint y: 296, distance: 261.8
click at [684, 297] on label "Organization Headquarters Address 1 *" at bounding box center [571, 305] width 548 height 21
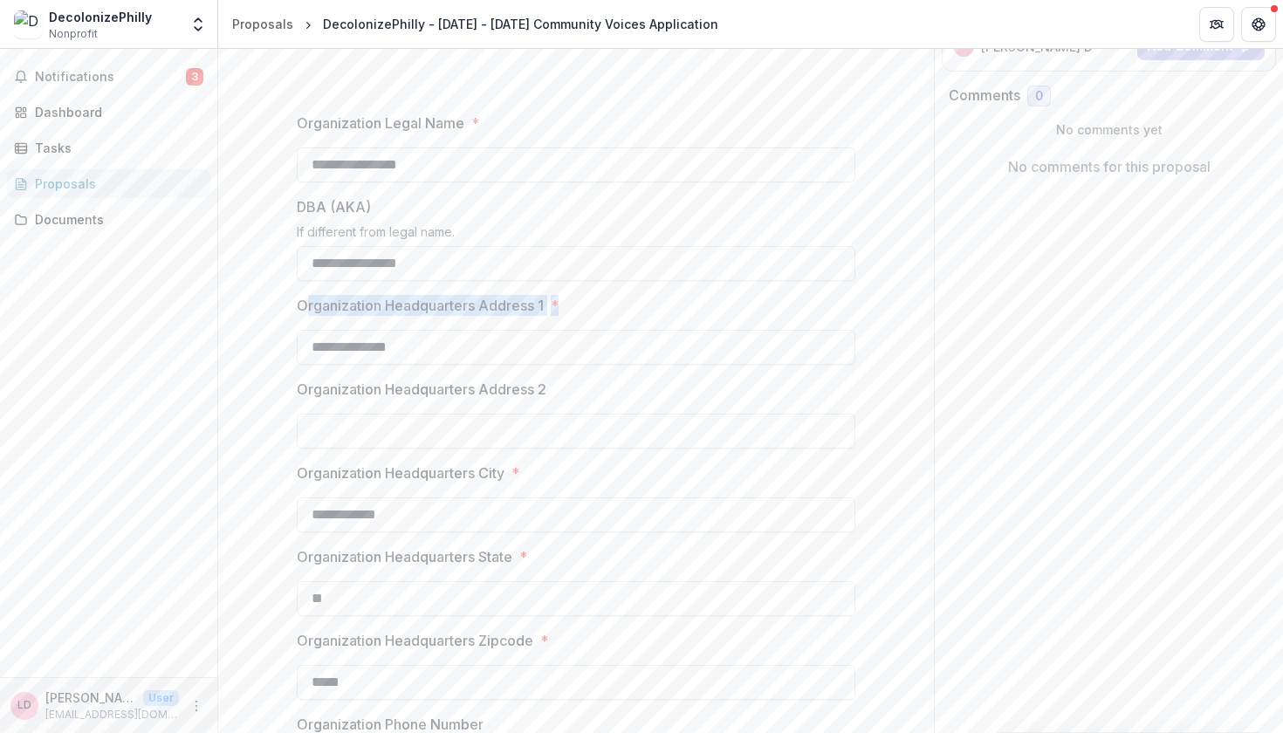
click at [684, 330] on input "**********" at bounding box center [576, 347] width 558 height 35
click at [370, 298] on p "Organization Headquarters Address 1" at bounding box center [420, 305] width 247 height 21
click at [370, 330] on input "**********" at bounding box center [576, 347] width 558 height 35
click at [370, 298] on p "Organization Headquarters Address 1" at bounding box center [420, 305] width 247 height 21
click at [370, 330] on input "**********" at bounding box center [576, 347] width 558 height 35
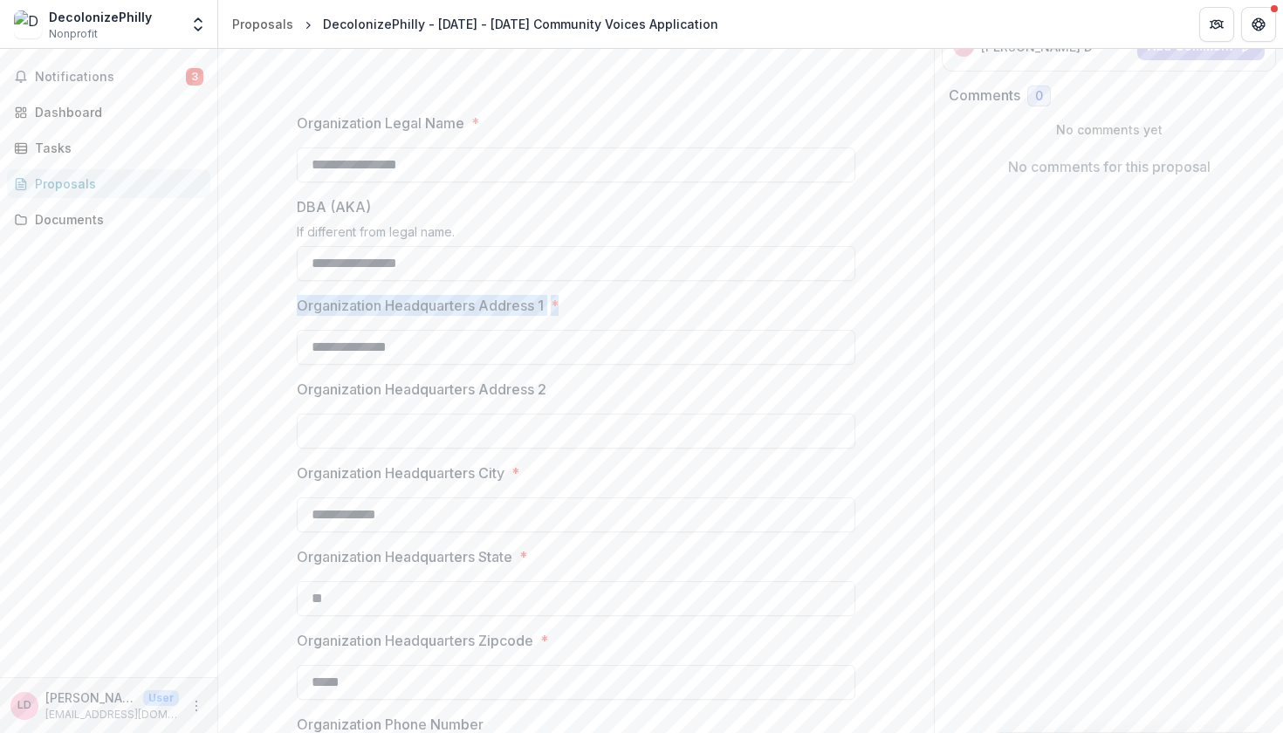
drag, startPoint x: 380, startPoint y: 306, endPoint x: 646, endPoint y: 307, distance: 265.3
click at [645, 306] on label "Organization Headquarters Address 1 *" at bounding box center [571, 305] width 548 height 21
click at [645, 330] on input "**********" at bounding box center [576, 347] width 558 height 35
drag, startPoint x: 586, startPoint y: 305, endPoint x: 275, endPoint y: 303, distance: 310.7
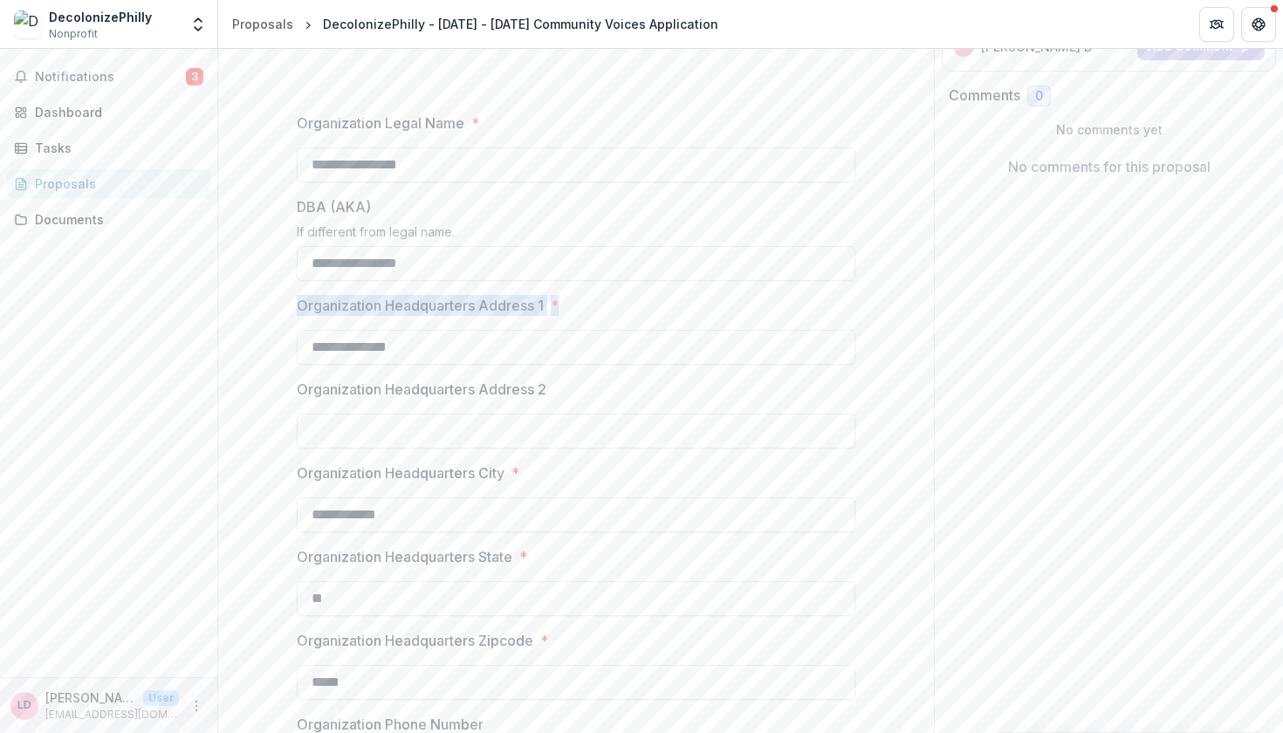
copy label "Organization Headquarters Address 1 *"
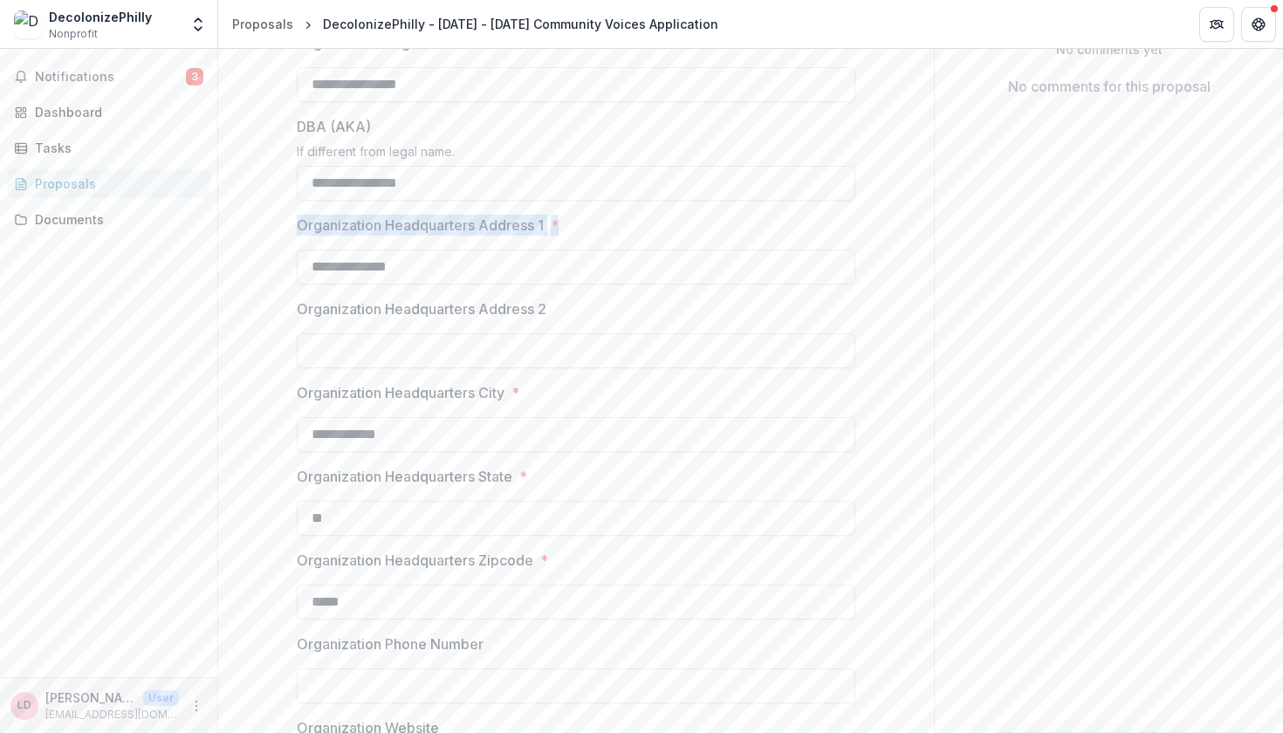
scroll to position [378, 0]
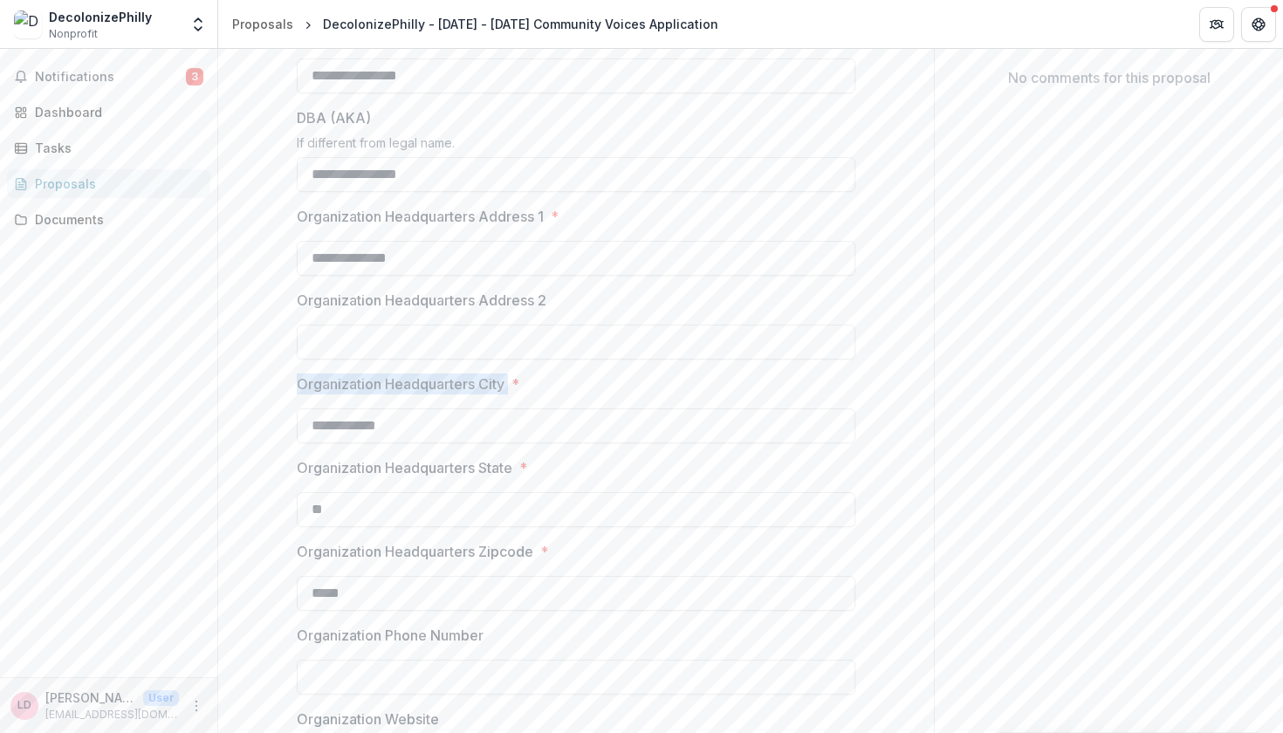
drag, startPoint x: 295, startPoint y: 386, endPoint x: 511, endPoint y: 384, distance: 216.4
click at [511, 384] on label "Organization Headquarters City *" at bounding box center [571, 383] width 548 height 21
click at [511, 408] on input "**********" at bounding box center [576, 425] width 558 height 35
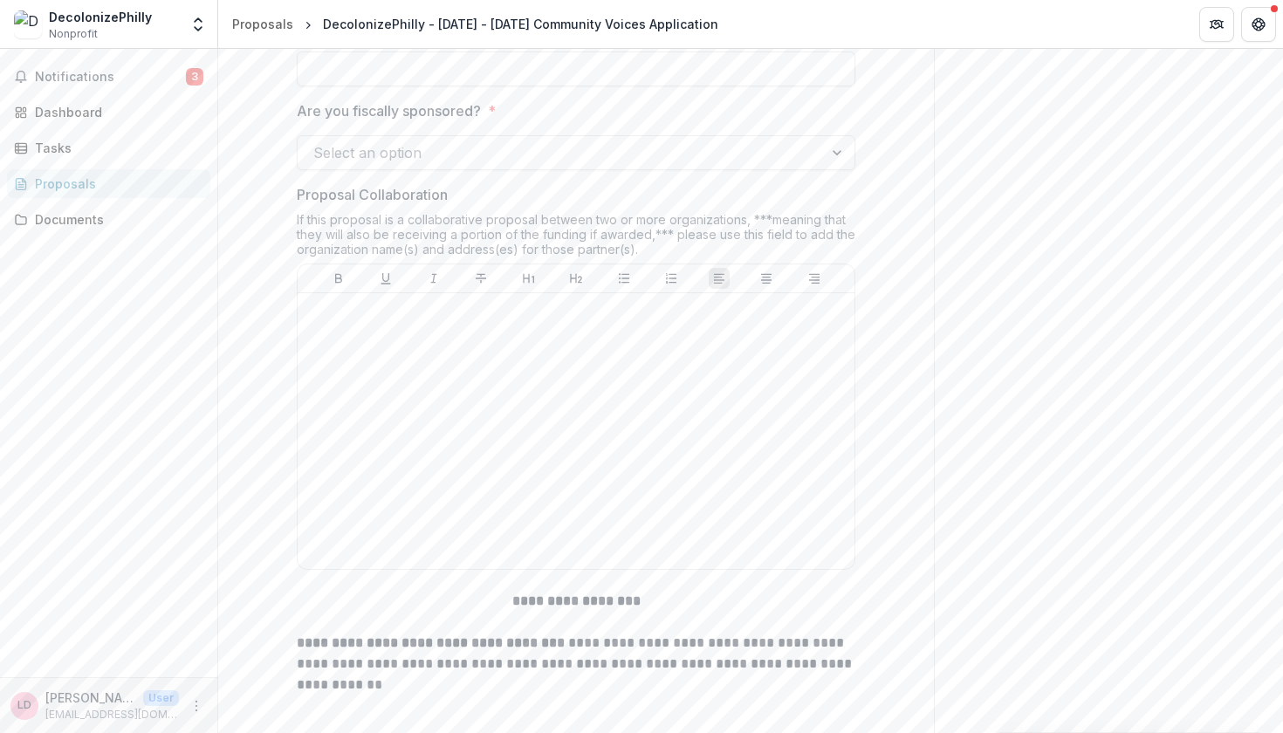
scroll to position [1378, 0]
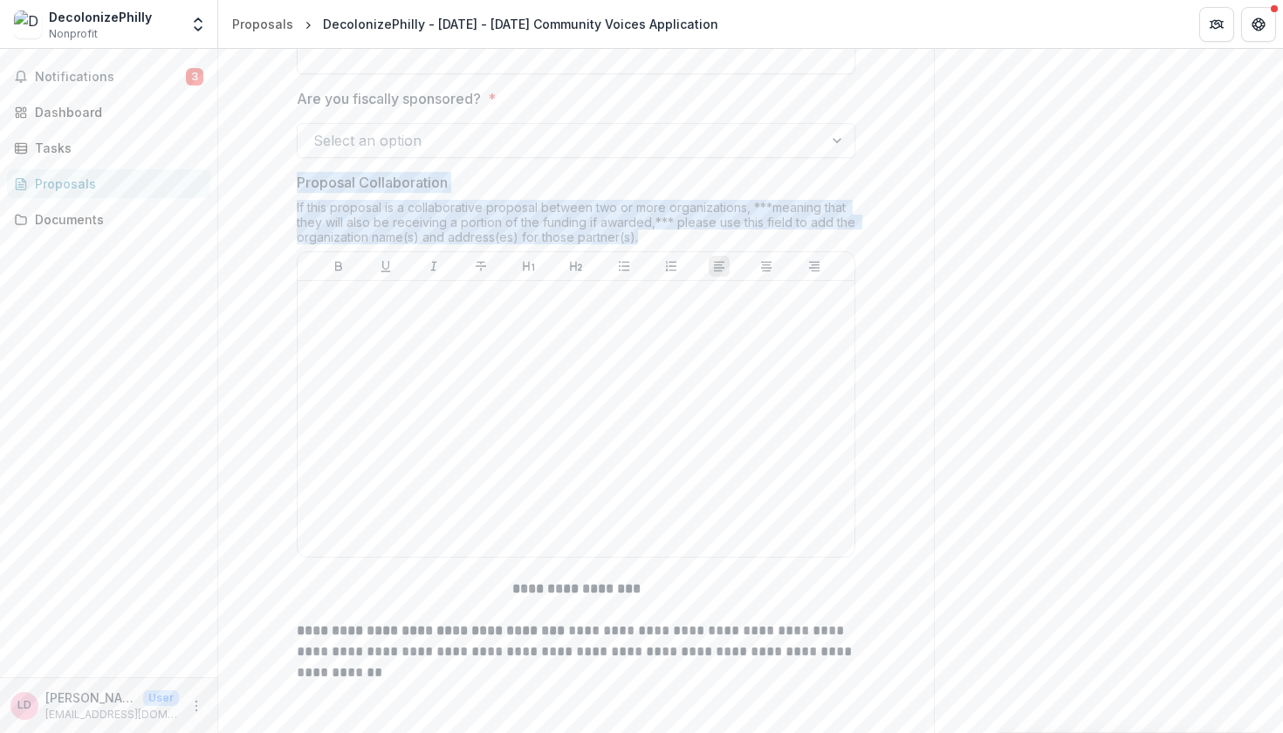
drag, startPoint x: 648, startPoint y: 239, endPoint x: 271, endPoint y: 183, distance: 381.9
copy div "Proposal Collaboration If this proposal is a collaborative proposal between two…"
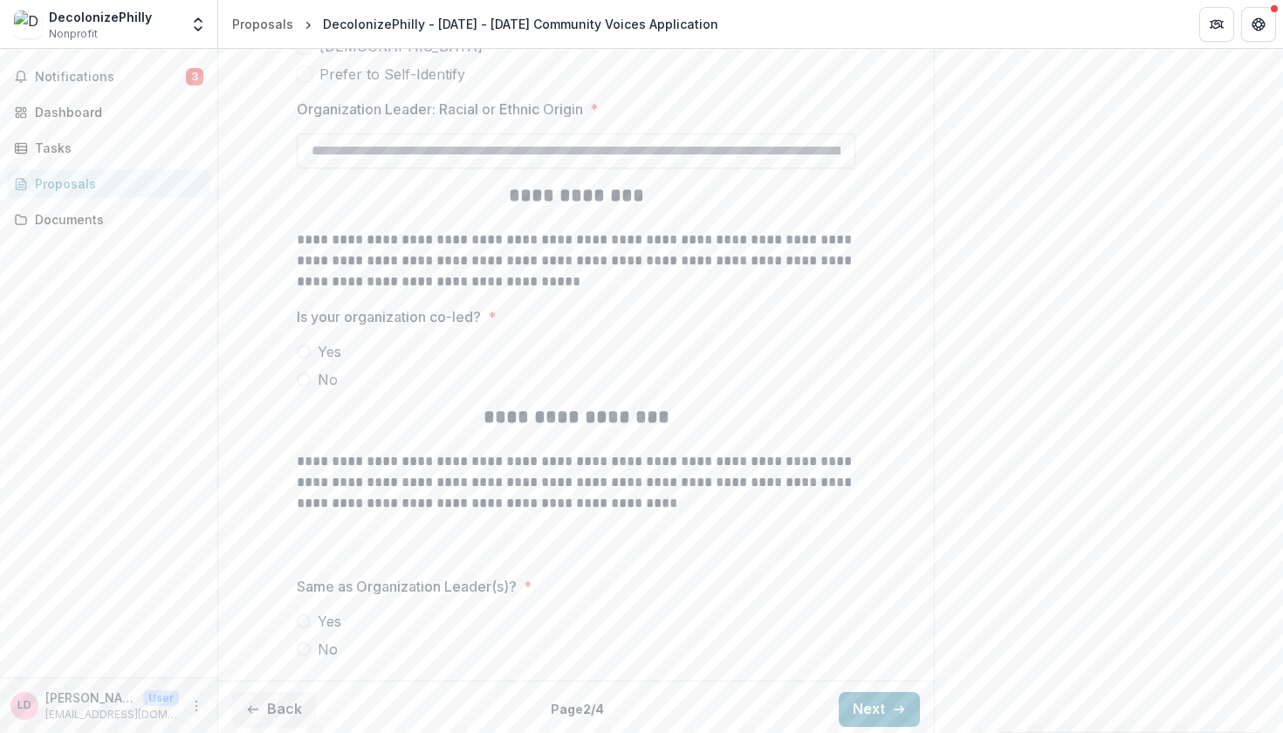
scroll to position [3903, 0]
click at [855, 693] on button "Next" at bounding box center [879, 710] width 81 height 35
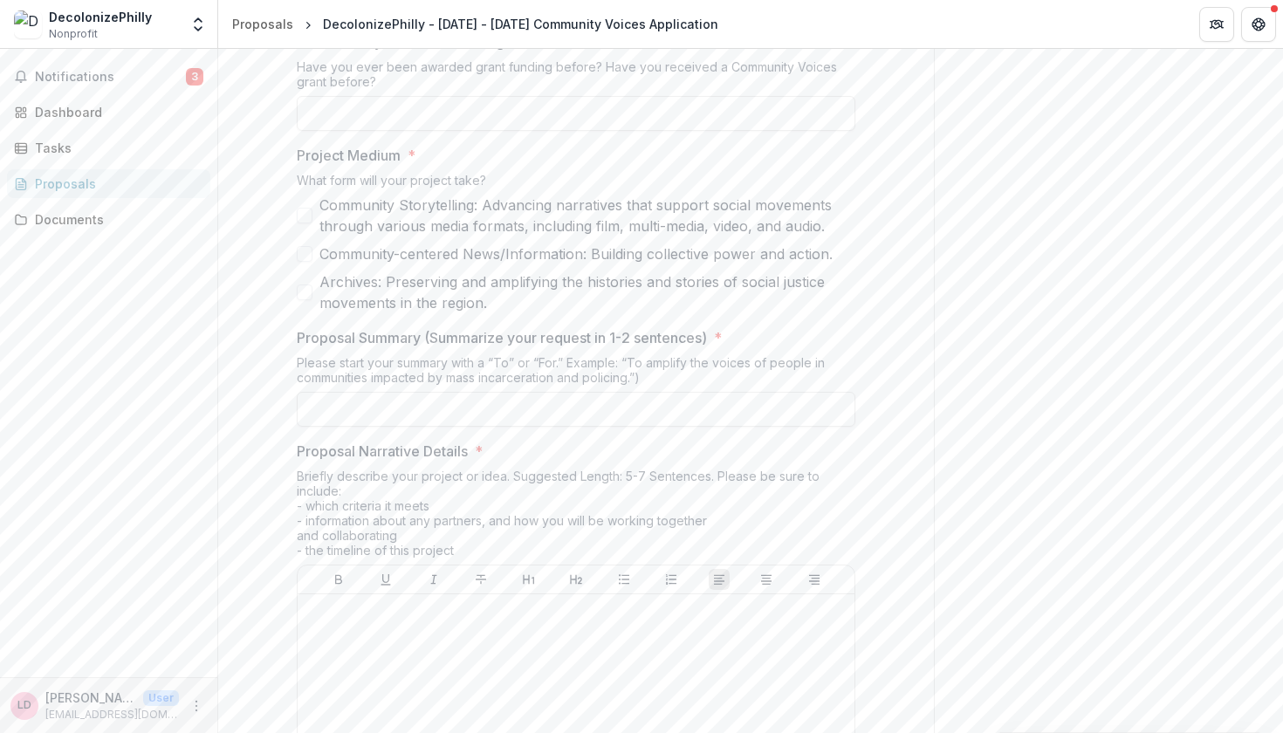
scroll to position [0, 0]
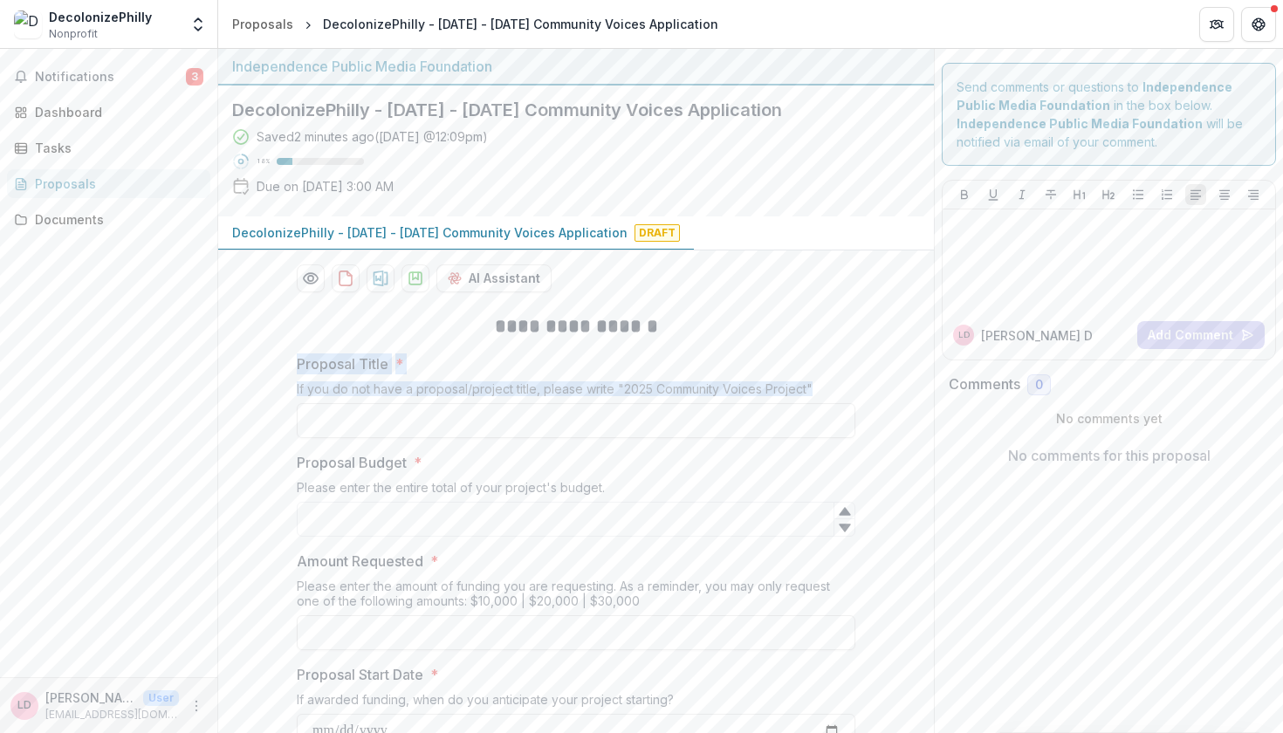
drag, startPoint x: 301, startPoint y: 364, endPoint x: 806, endPoint y: 385, distance: 505.7
copy div "Proposal Title * If you do not have a proposal/project title, please write "202…"
drag, startPoint x: 575, startPoint y: 486, endPoint x: 268, endPoint y: 469, distance: 307.6
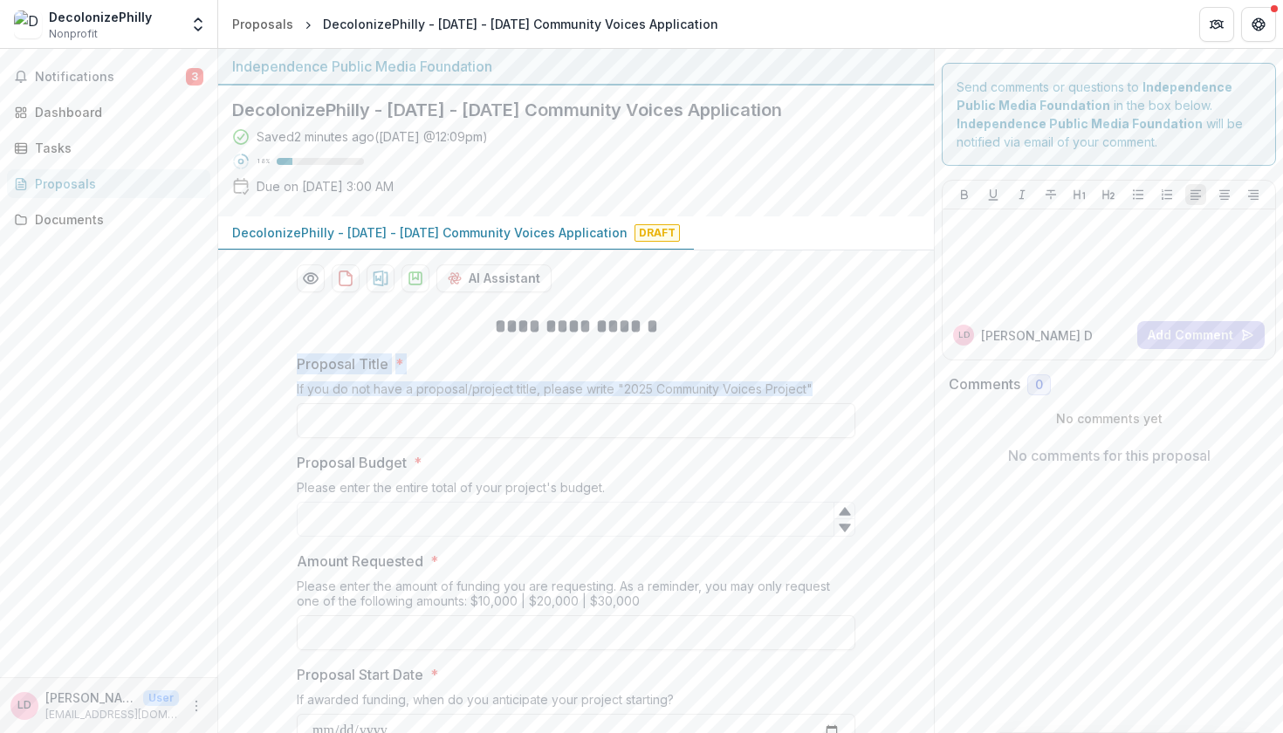
copy div "Proposal Budget * Please enter the entire total of your project's budget."
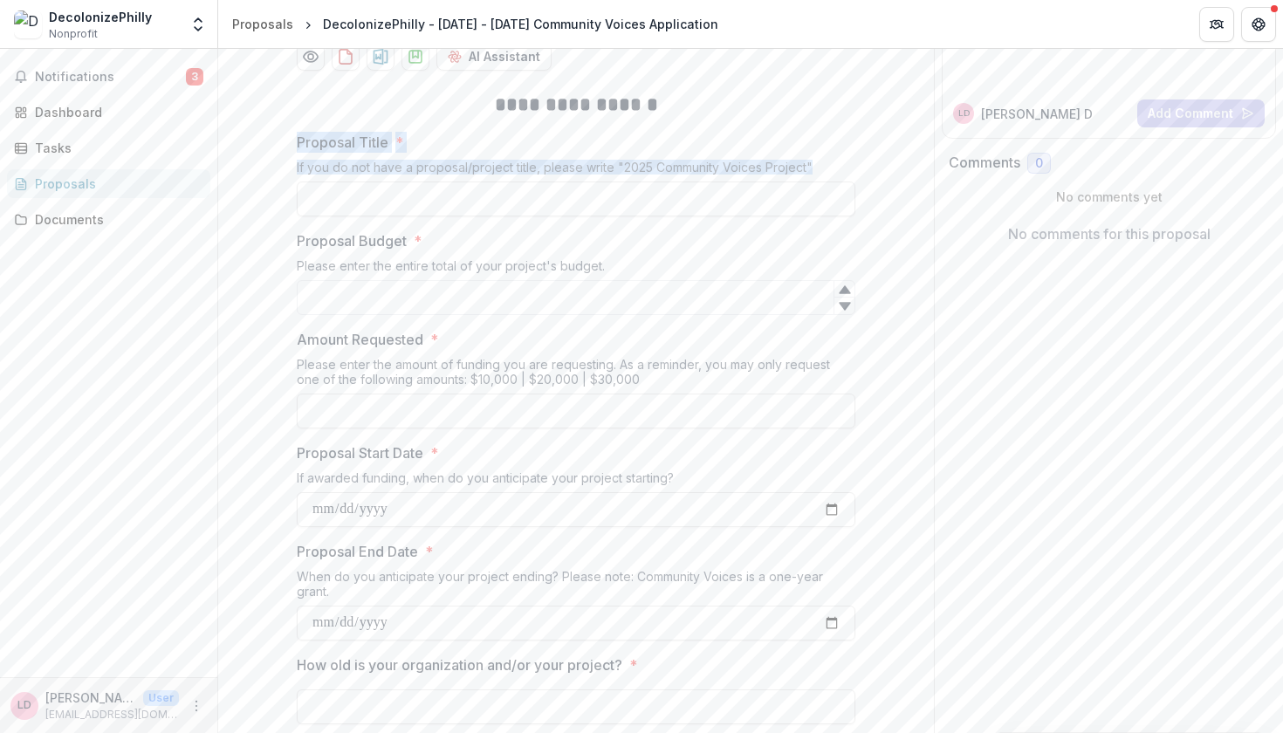
scroll to position [236, 0]
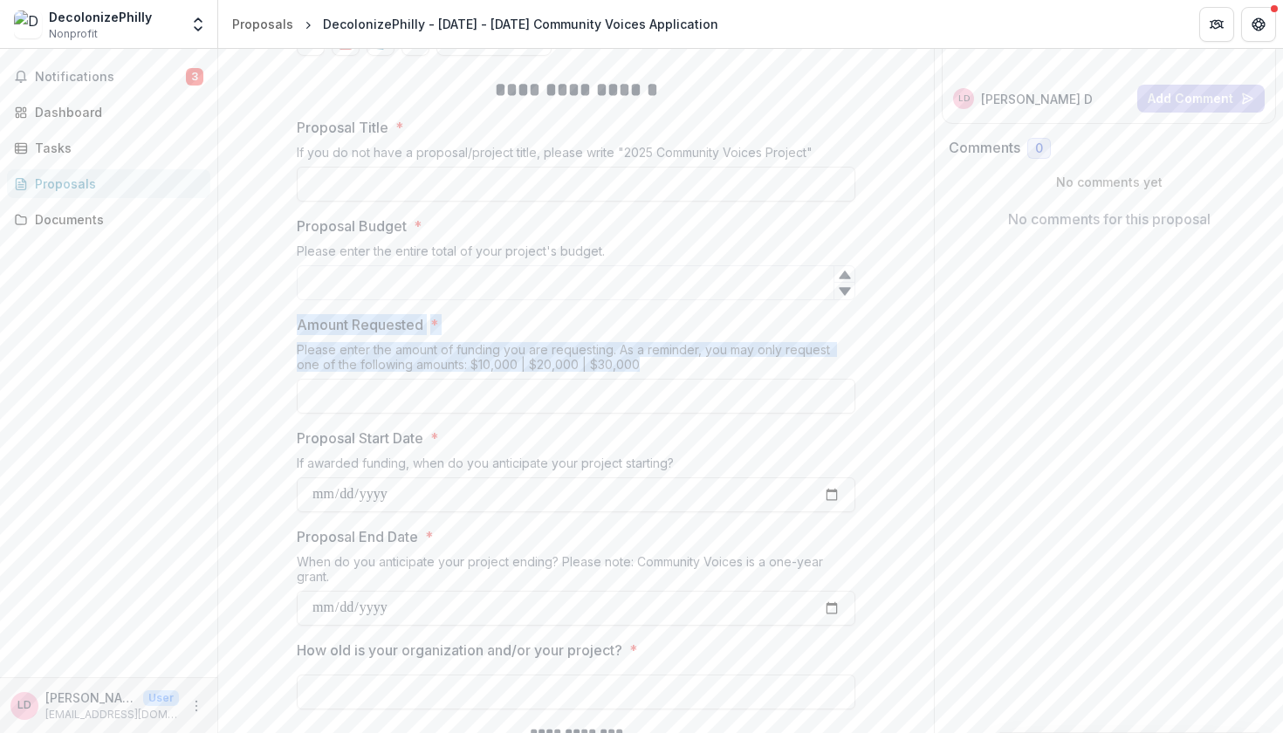
drag, startPoint x: 610, startPoint y: 368, endPoint x: 295, endPoint y: 327, distance: 317.7
click at [297, 327] on div "Amount Requested * Please enter the amount of funding you are requesting. As a …" at bounding box center [576, 363] width 558 height 99
copy div "Amount Requested * Please enter the amount of funding you are requesting. As a …"
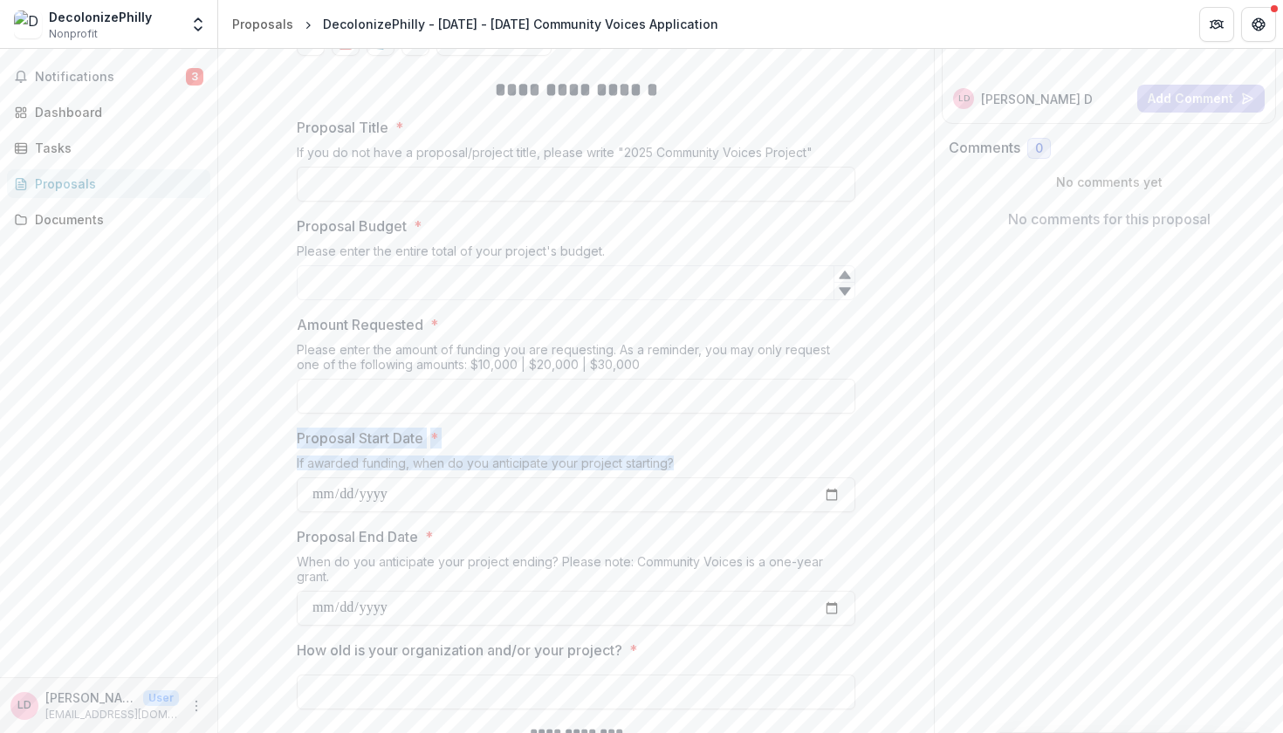
drag, startPoint x: 716, startPoint y: 460, endPoint x: 273, endPoint y: 435, distance: 444.0
copy div "Proposal Start Date * If awarded funding, when do you anticipate your project s…"
drag, startPoint x: 339, startPoint y: 570, endPoint x: 295, endPoint y: 544, distance: 50.9
click at [297, 544] on div "Proposal End Date * When do you anticipate your project ending? Please note: Co…" at bounding box center [576, 575] width 558 height 99
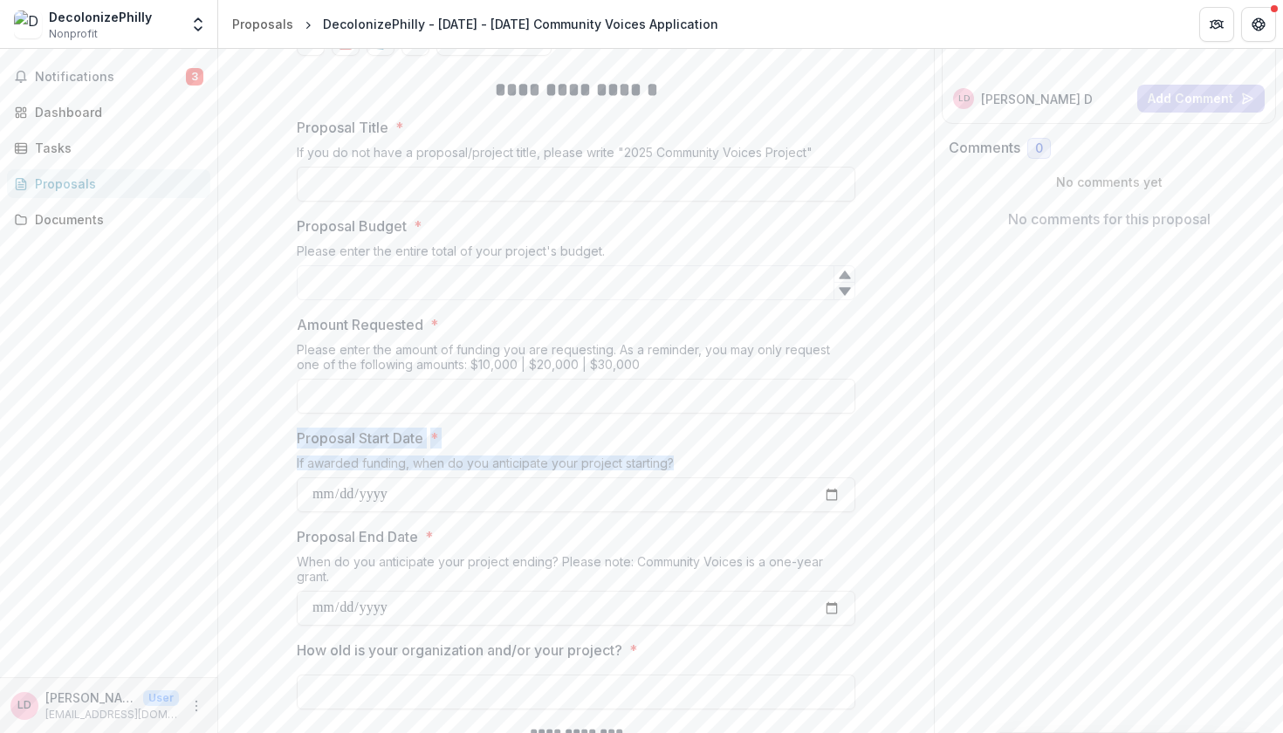
copy div "Proposal End Date * When do you anticipate your project ending? Please note: Co…"
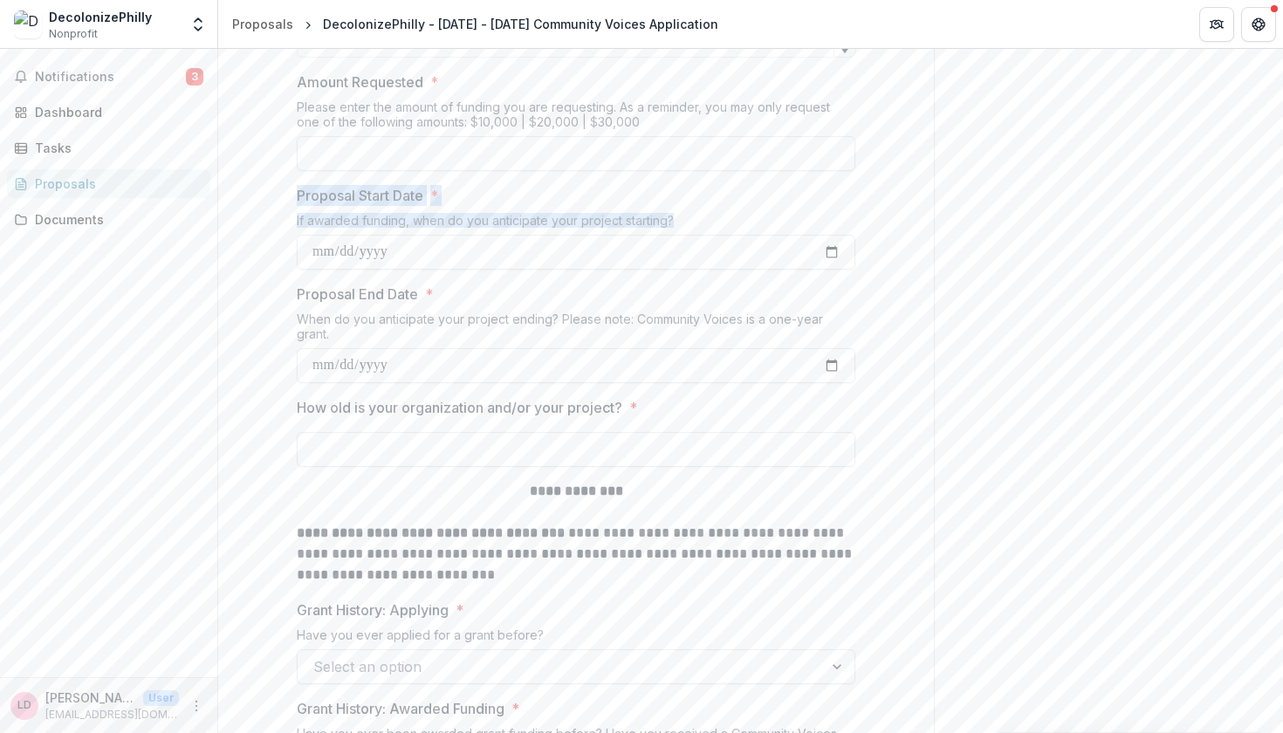
scroll to position [493, 0]
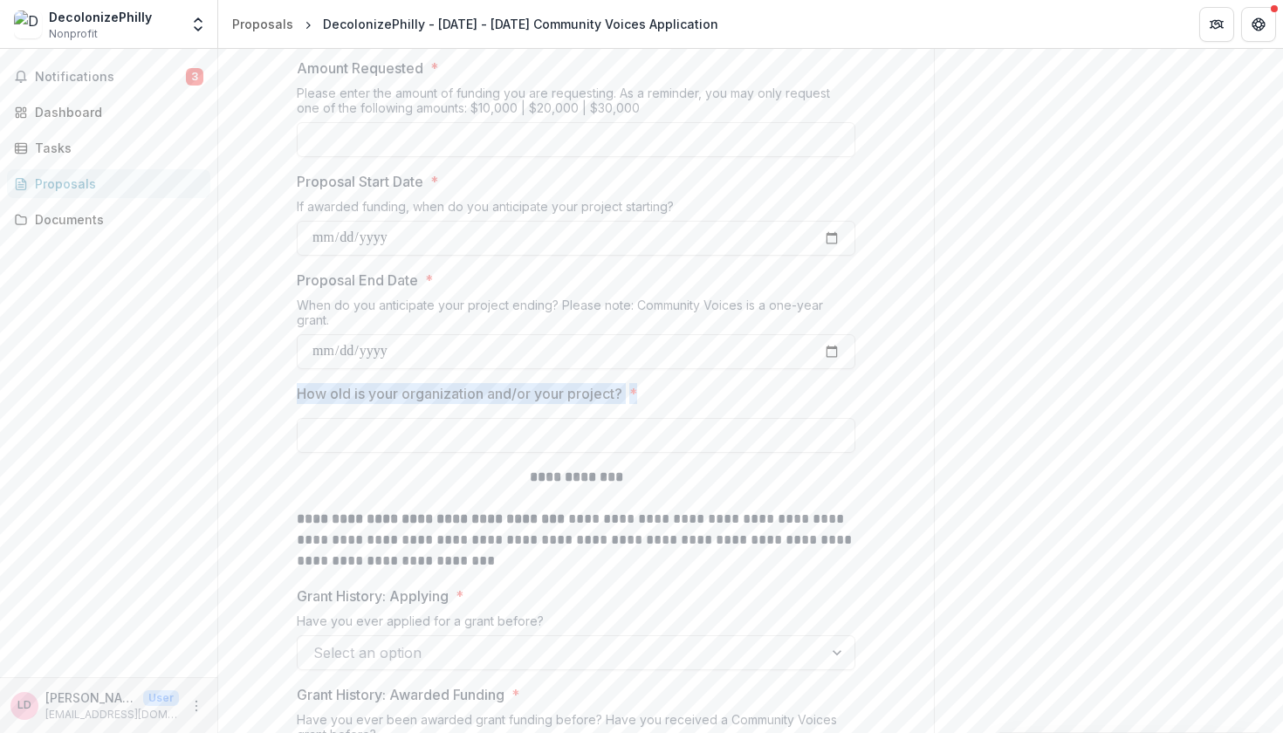
drag, startPoint x: 637, startPoint y: 388, endPoint x: 255, endPoint y: 400, distance: 382.4
copy label "How old is your organization and/or your project? *"
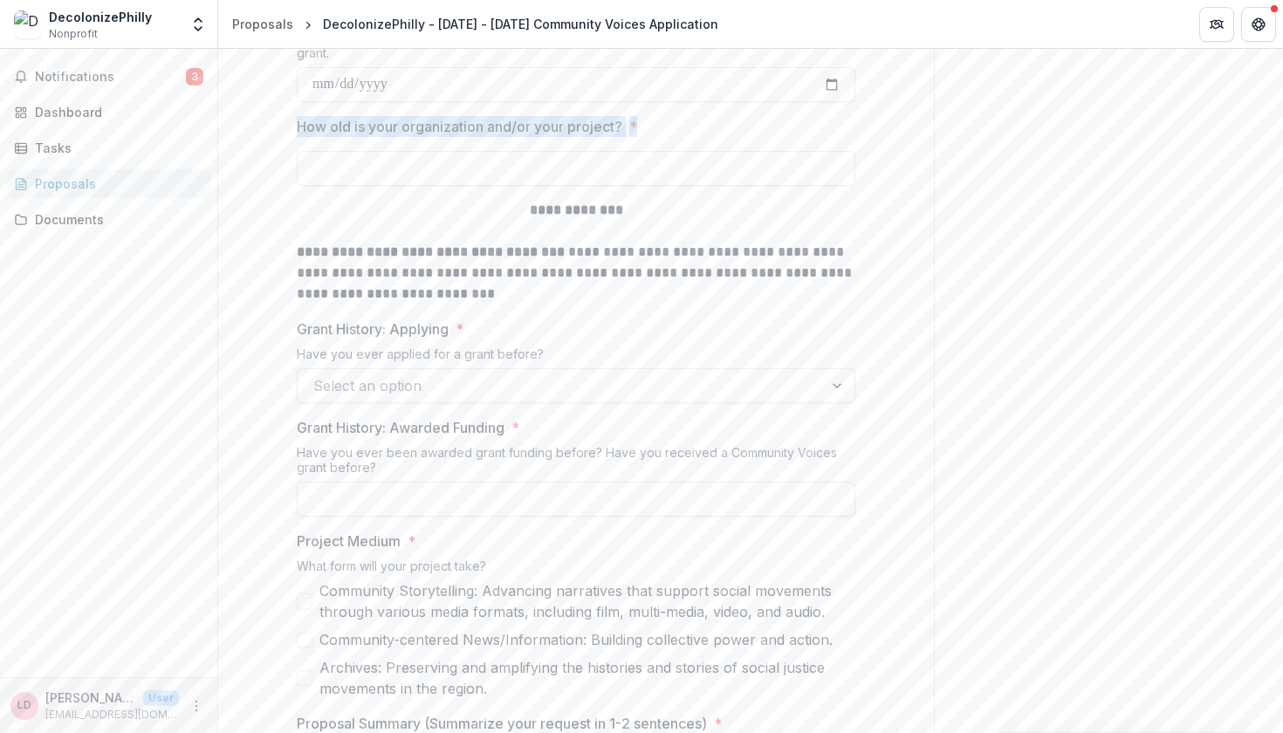
scroll to position [784, 0]
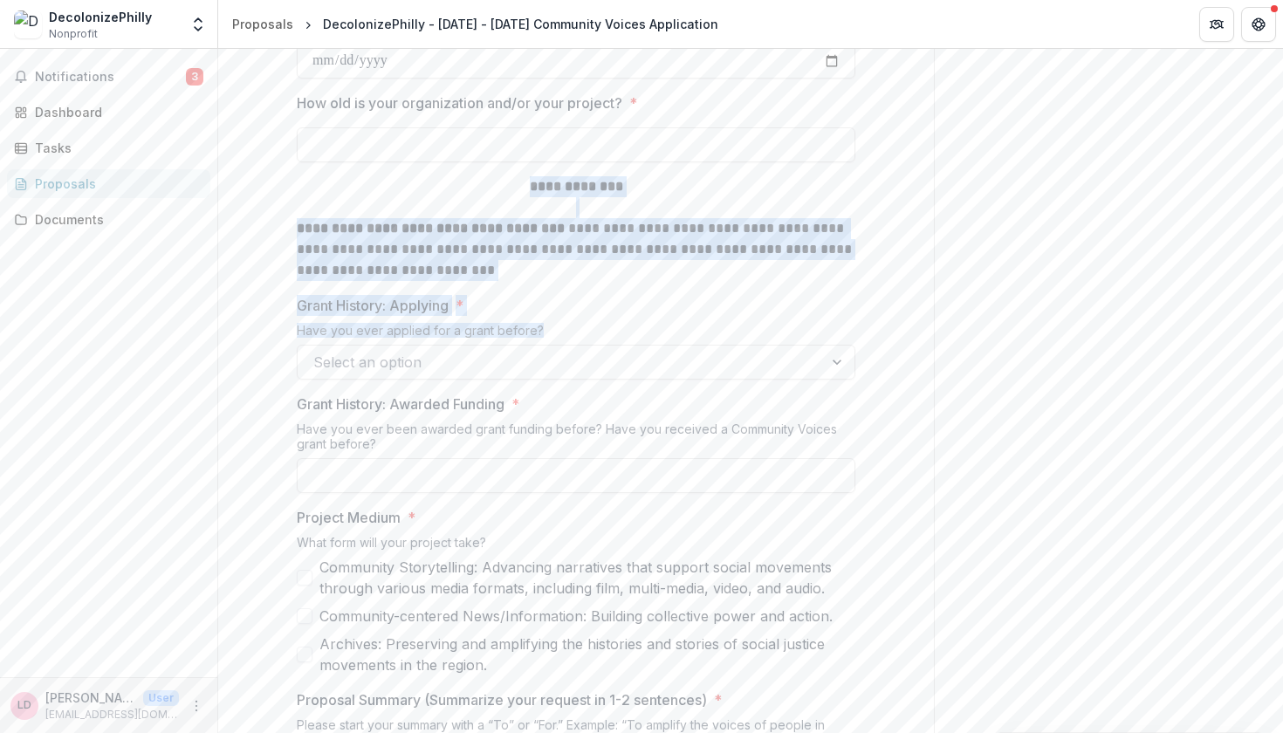
drag, startPoint x: 542, startPoint y: 324, endPoint x: 498, endPoint y: 191, distance: 139.6
copy div "**********"
drag, startPoint x: 394, startPoint y: 439, endPoint x: 312, endPoint y: 408, distance: 86.7
click at [312, 408] on div "Grant History: Awarded Funding * Have you ever been awarded grant funding befor…" at bounding box center [576, 443] width 558 height 99
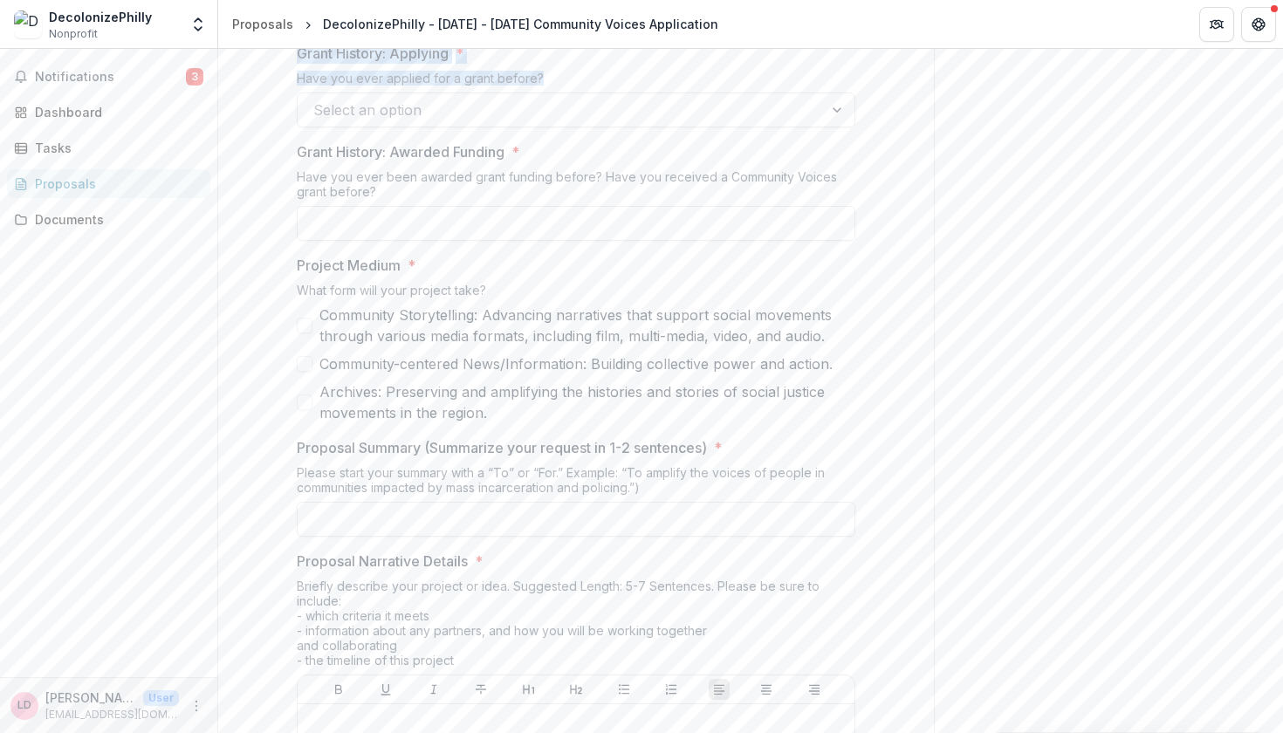
scroll to position [1100, 0]
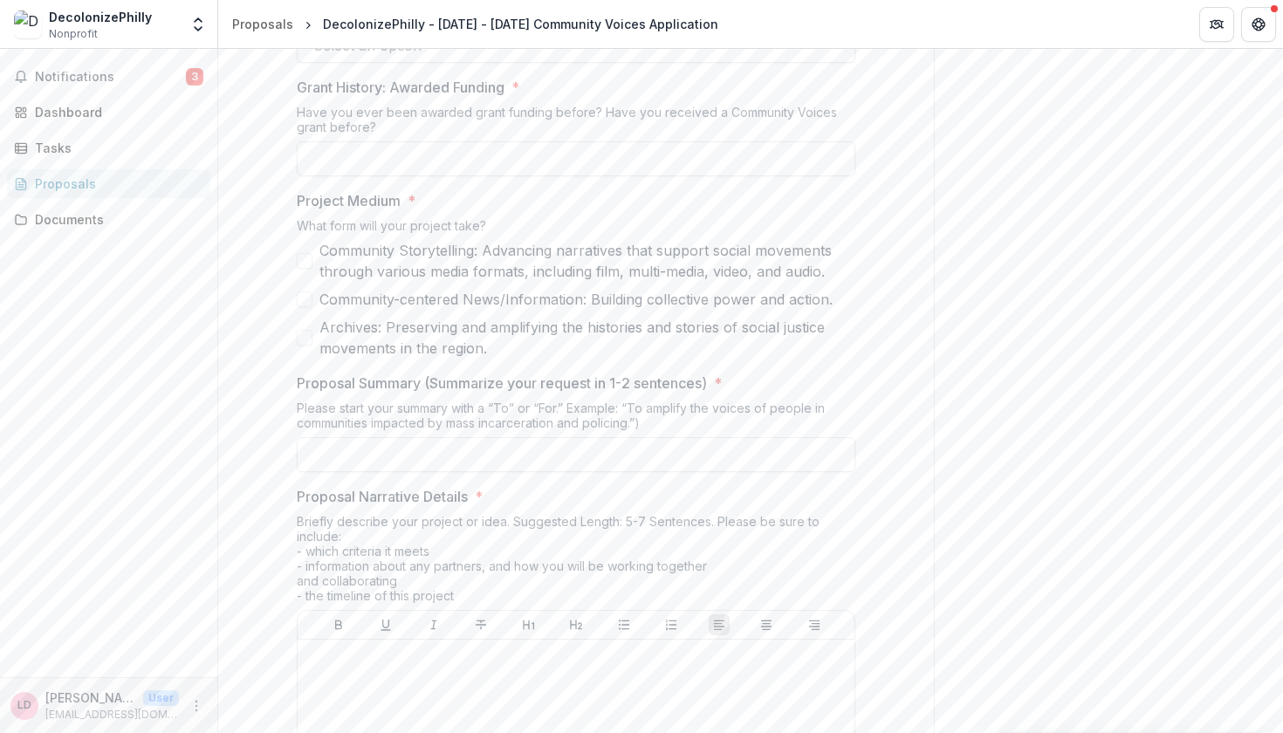
drag, startPoint x: 497, startPoint y: 343, endPoint x: 312, endPoint y: 240, distance: 211.7
click at [312, 240] on div "Community Storytelling: Advancing narratives that support social movements thro…" at bounding box center [576, 299] width 558 height 119
drag, startPoint x: 331, startPoint y: 199, endPoint x: 589, endPoint y: 345, distance: 296.6
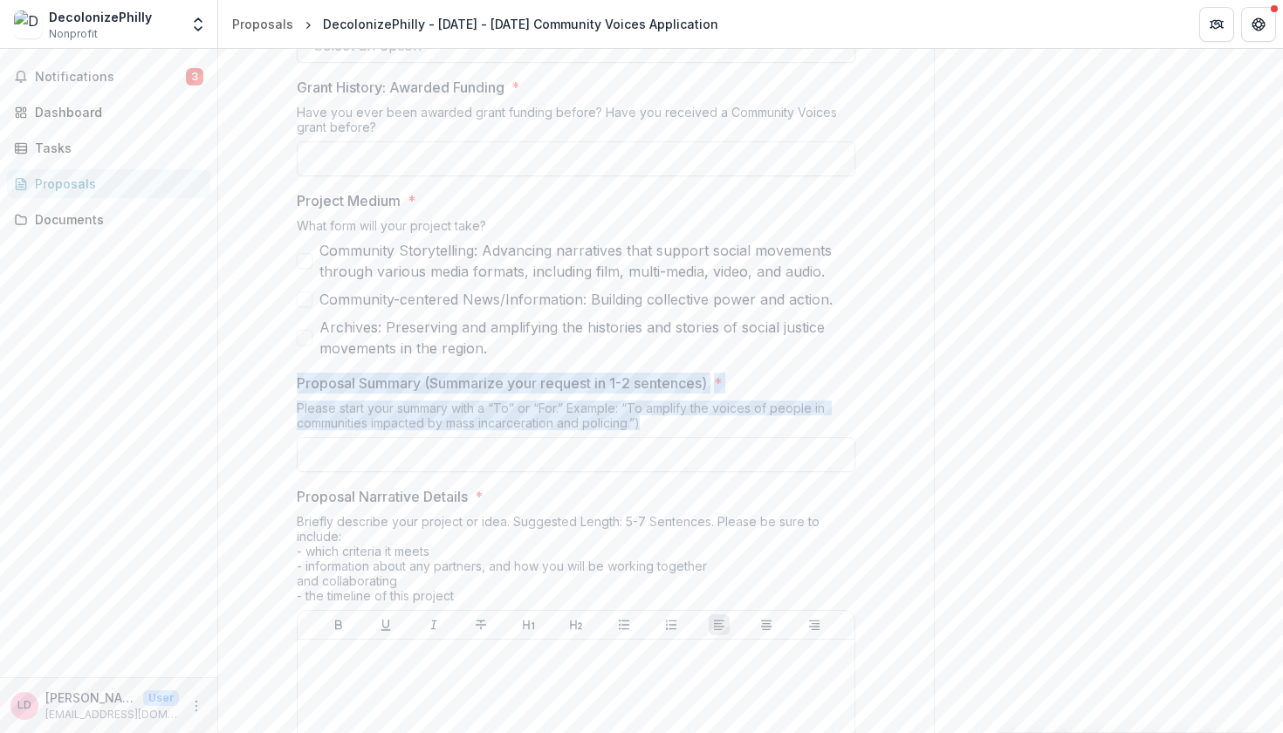
drag, startPoint x: 647, startPoint y: 421, endPoint x: 275, endPoint y: 383, distance: 374.5
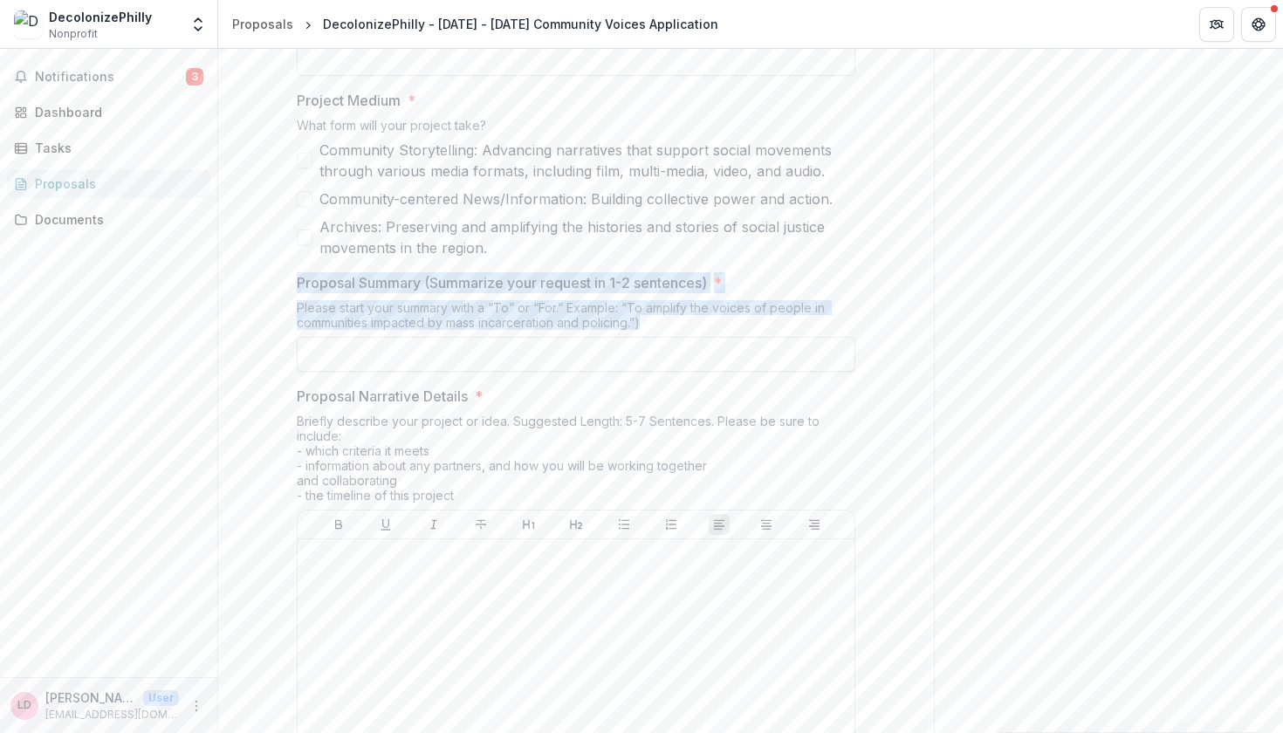
scroll to position [1312, 0]
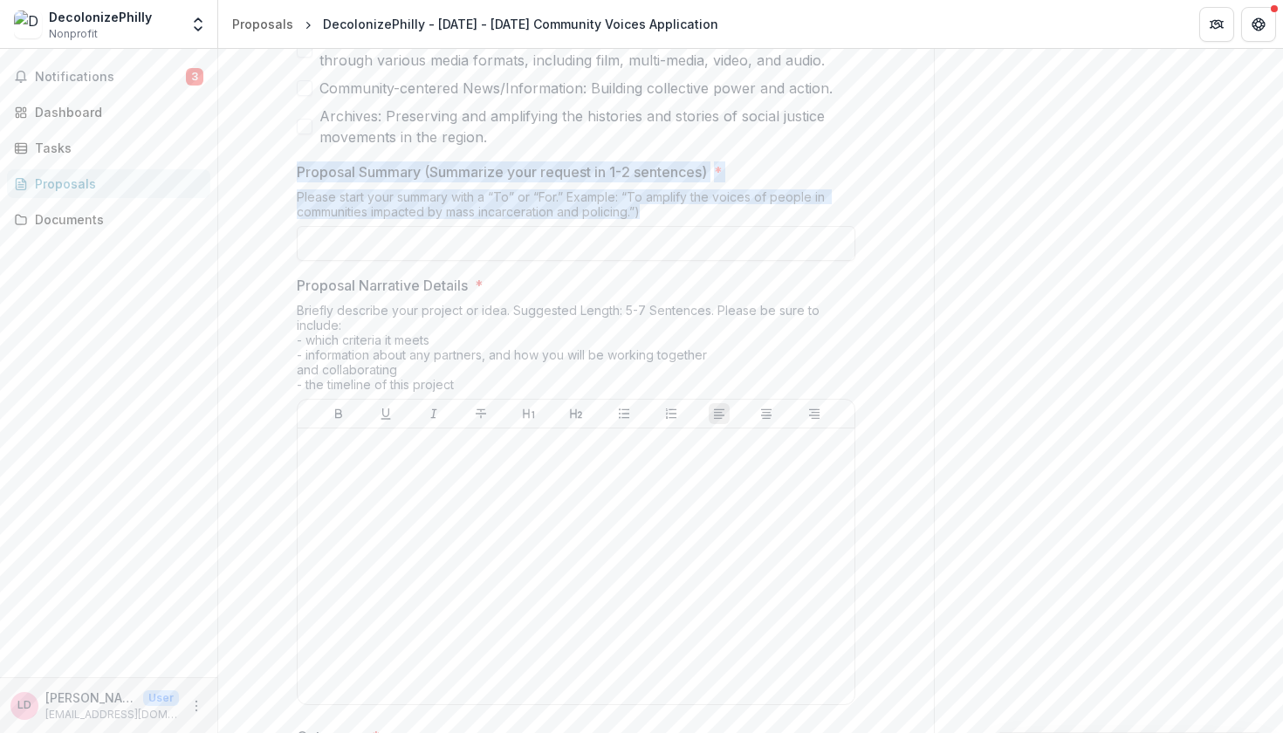
drag, startPoint x: 507, startPoint y: 385, endPoint x: 292, endPoint y: 290, distance: 234.8
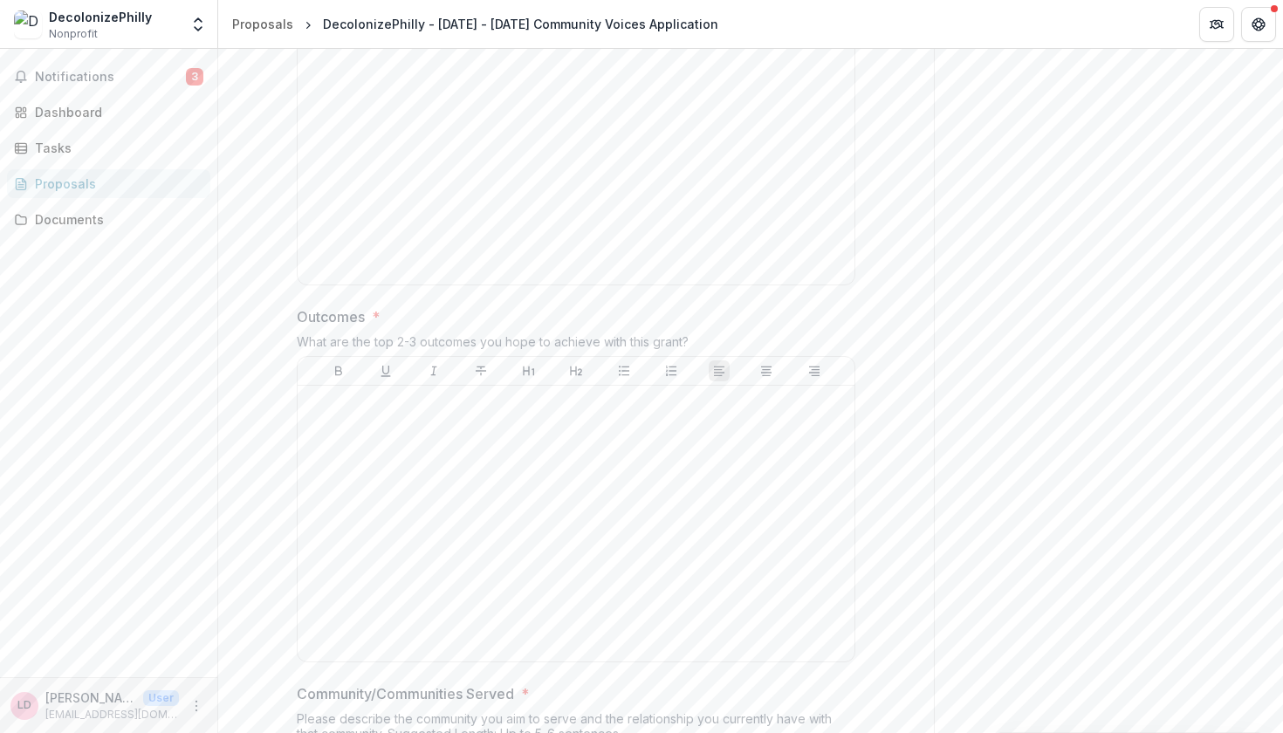
scroll to position [1721, 0]
drag, startPoint x: 617, startPoint y: 345, endPoint x: 255, endPoint y: 328, distance: 362.5
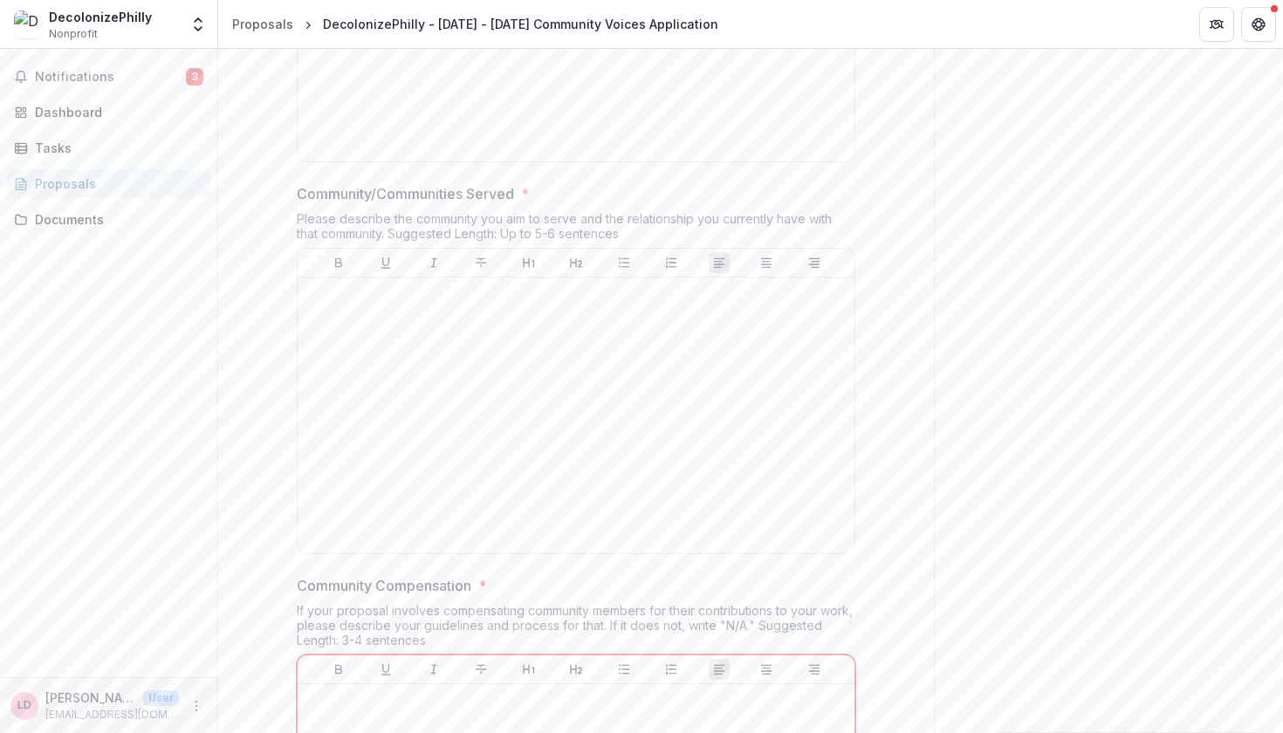
scroll to position [2270, 0]
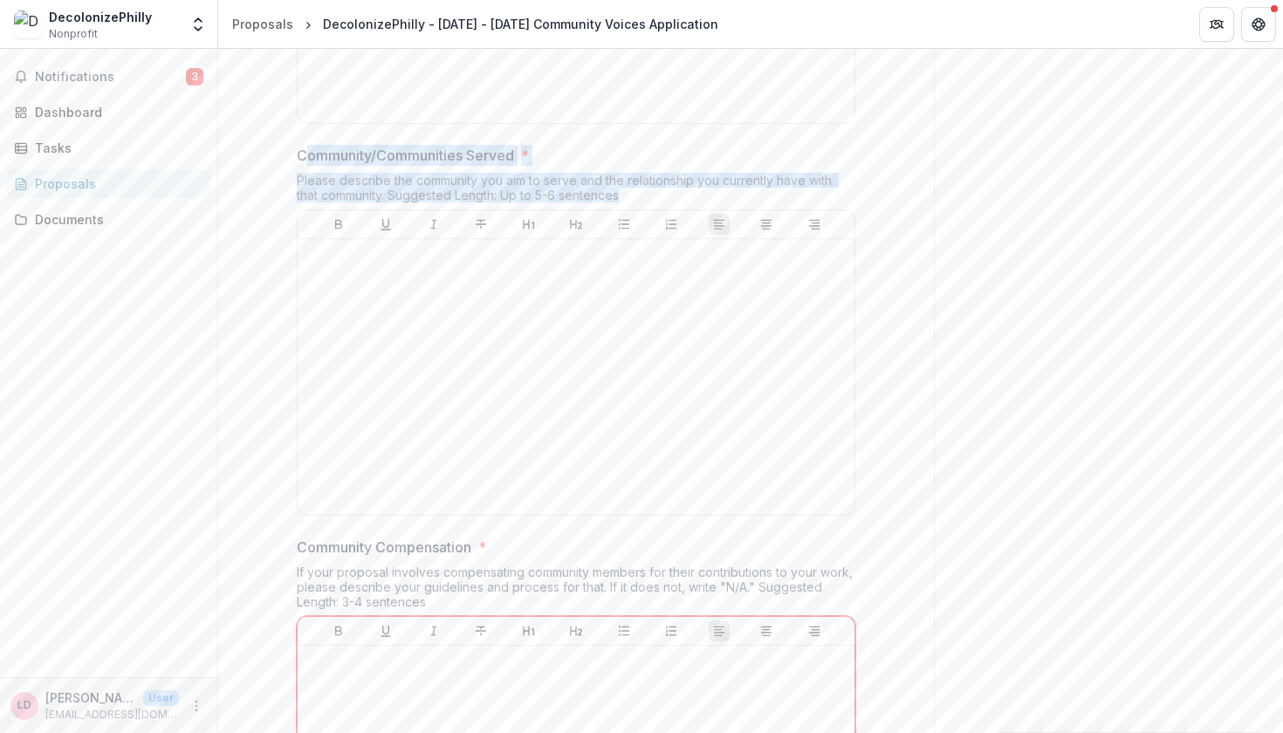
drag, startPoint x: 638, startPoint y: 187, endPoint x: 299, endPoint y: 154, distance: 340.2
click at [299, 154] on div "Community/Communities Served * Please describe the community you aim to serve a…" at bounding box center [576, 334] width 558 height 378
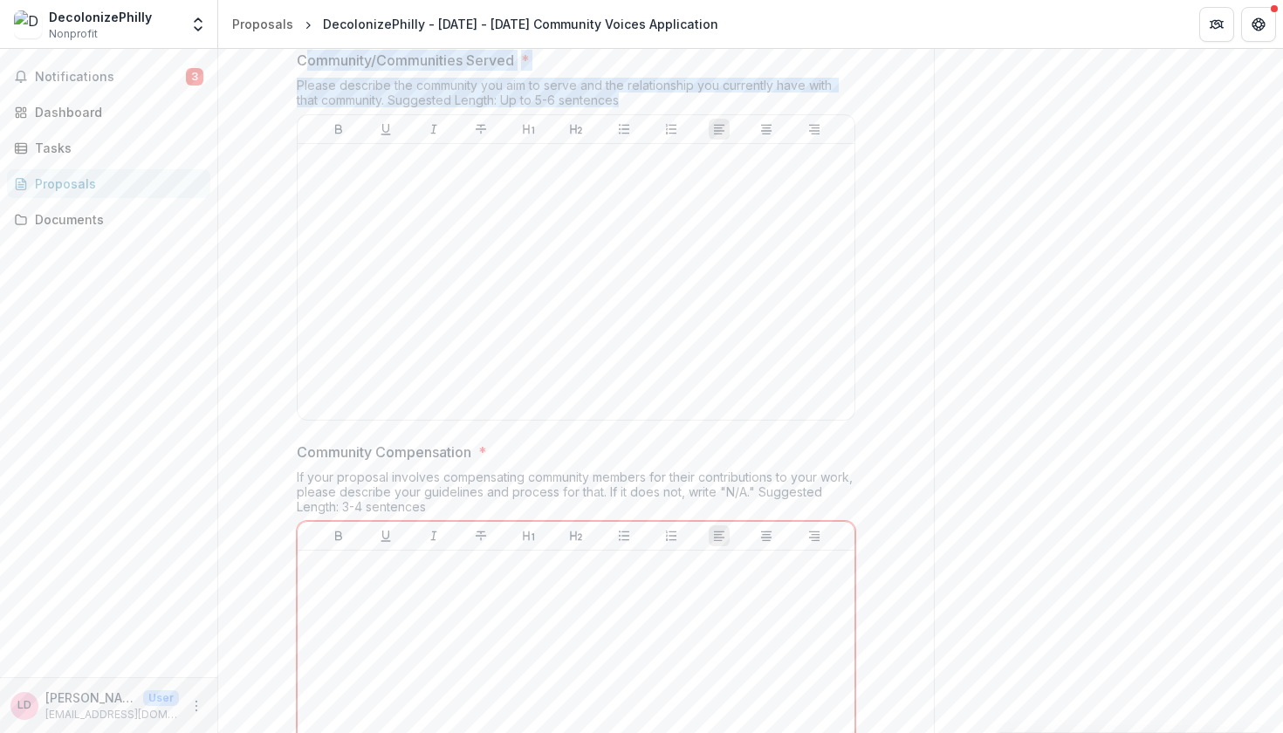
scroll to position [2402, 0]
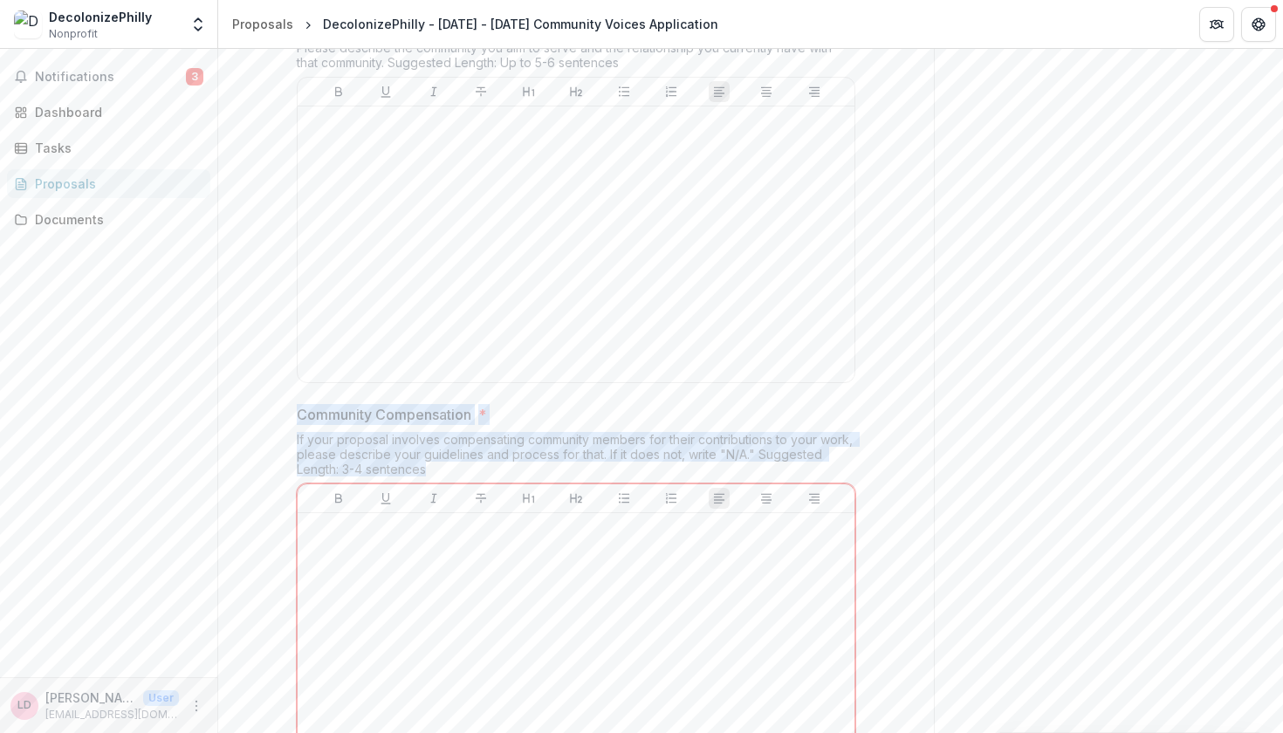
drag, startPoint x: 435, startPoint y: 455, endPoint x: 279, endPoint y: 403, distance: 164.7
click at [279, 403] on div "**********" at bounding box center [576, 451] width 716 height 5108
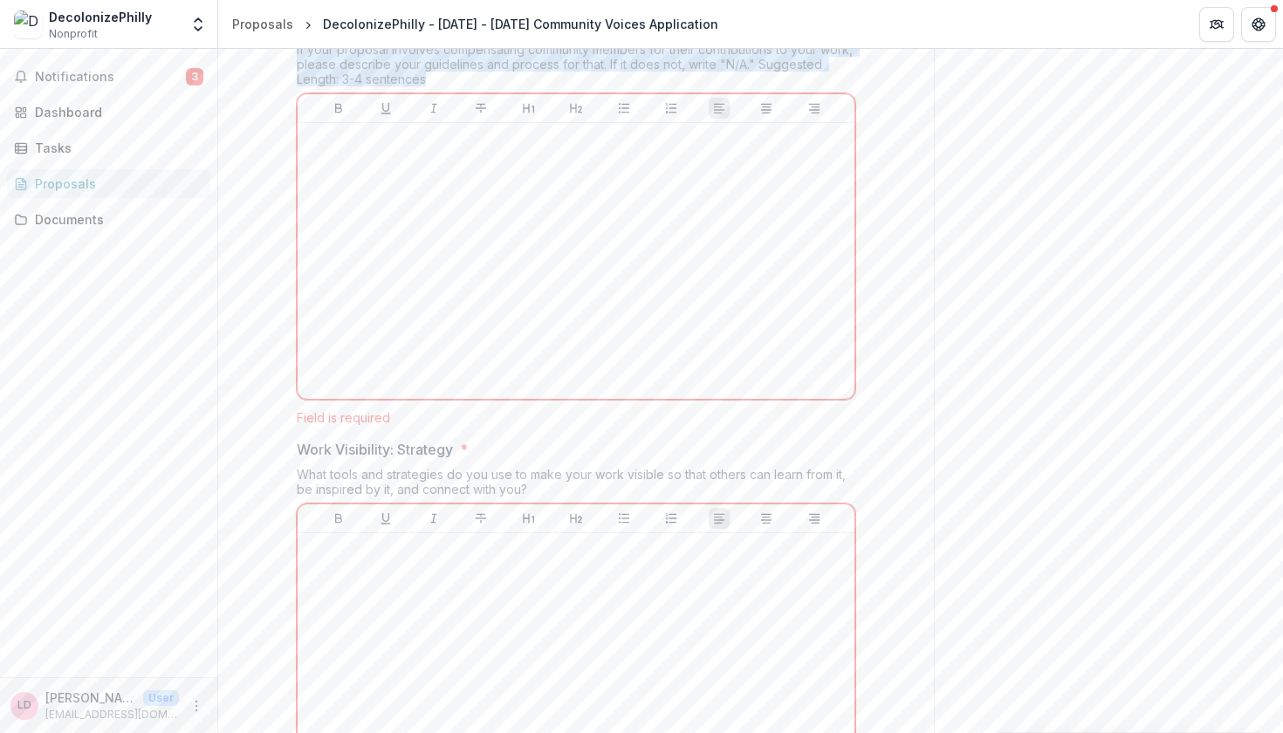
scroll to position [2886, 0]
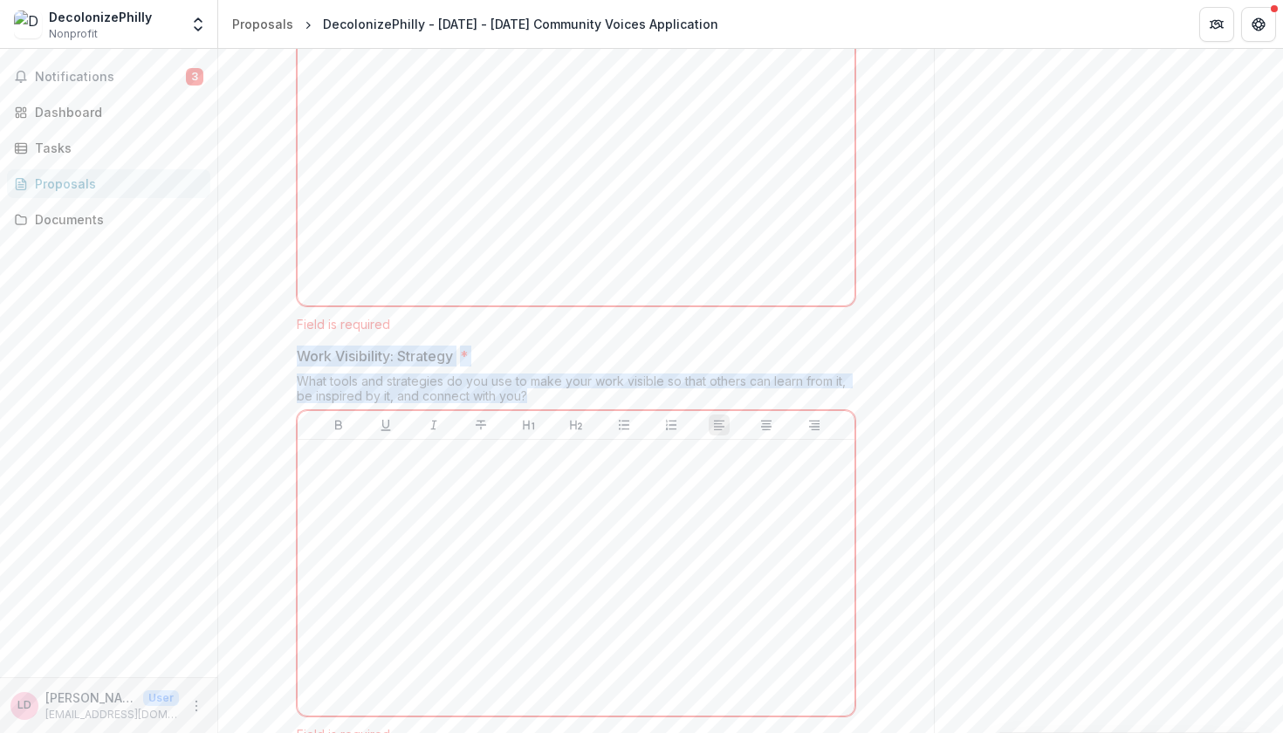
drag, startPoint x: 531, startPoint y: 384, endPoint x: 292, endPoint y: 344, distance: 242.4
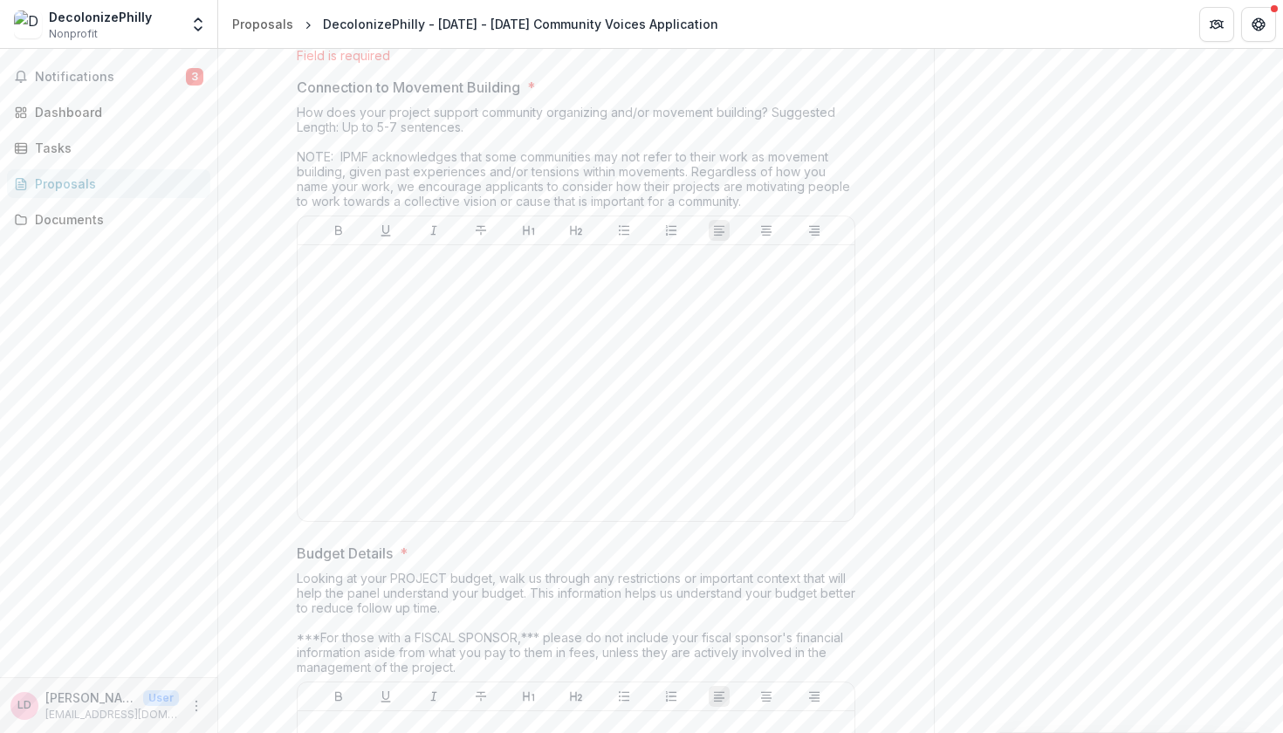
scroll to position [3462, 0]
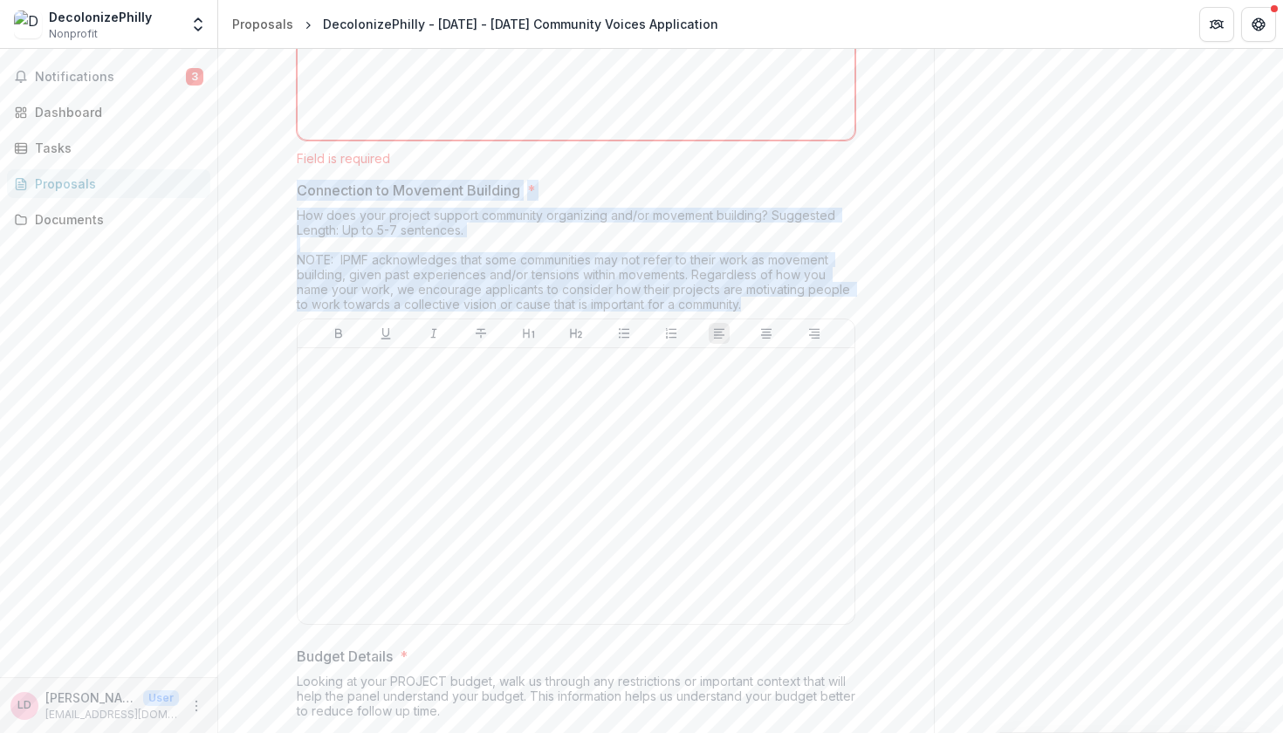
drag, startPoint x: 753, startPoint y: 283, endPoint x: 291, endPoint y: 177, distance: 474.4
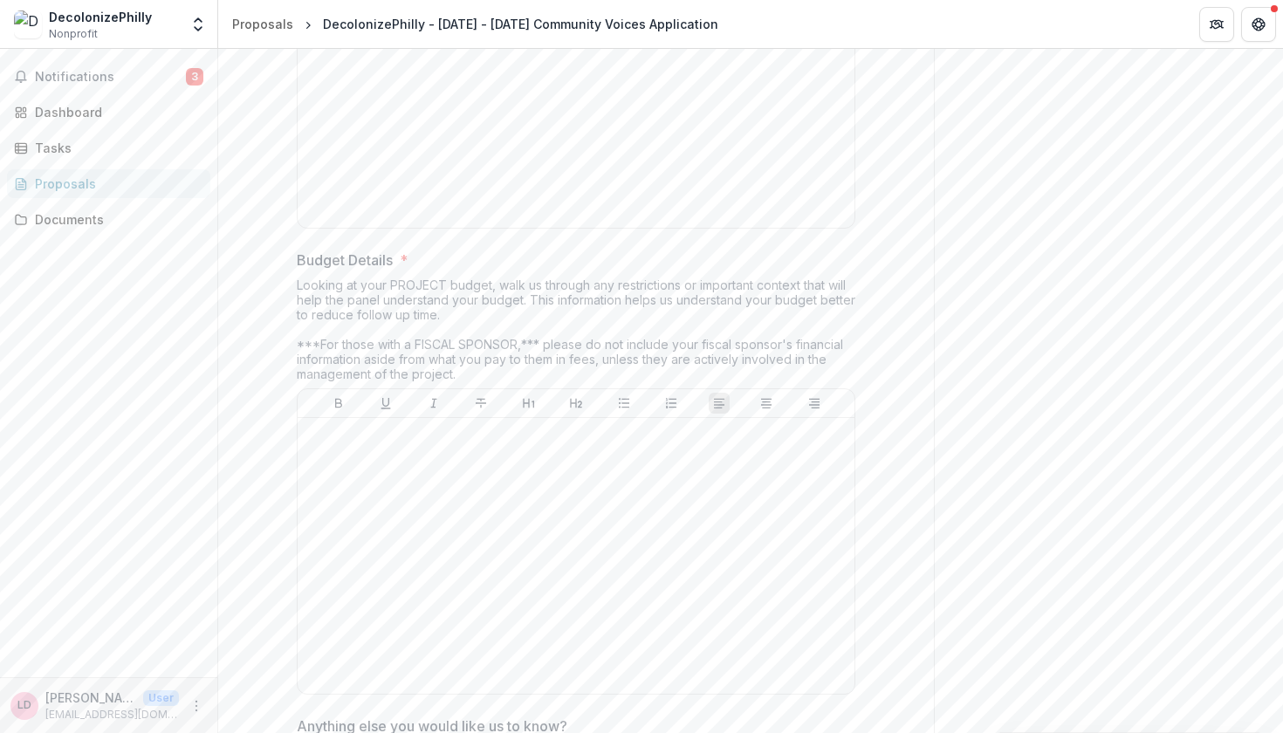
scroll to position [3894, 0]
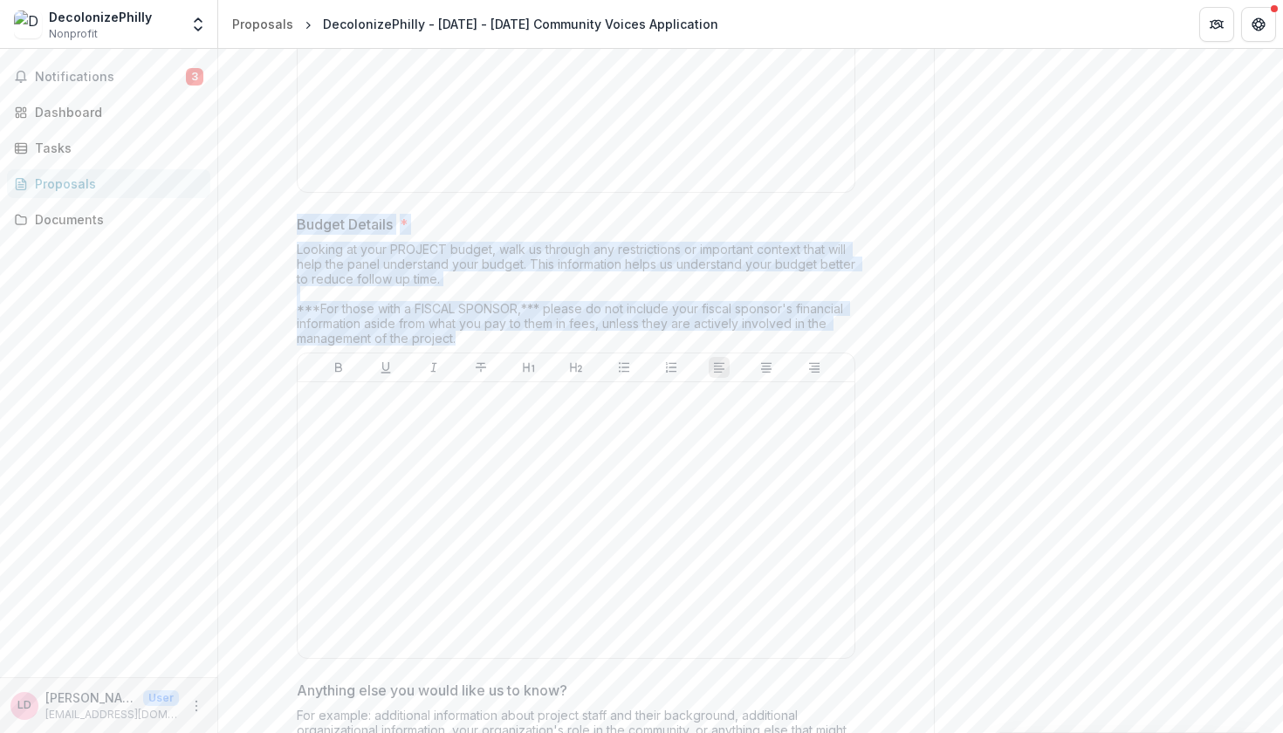
drag, startPoint x: 480, startPoint y: 315, endPoint x: 288, endPoint y: 211, distance: 218.3
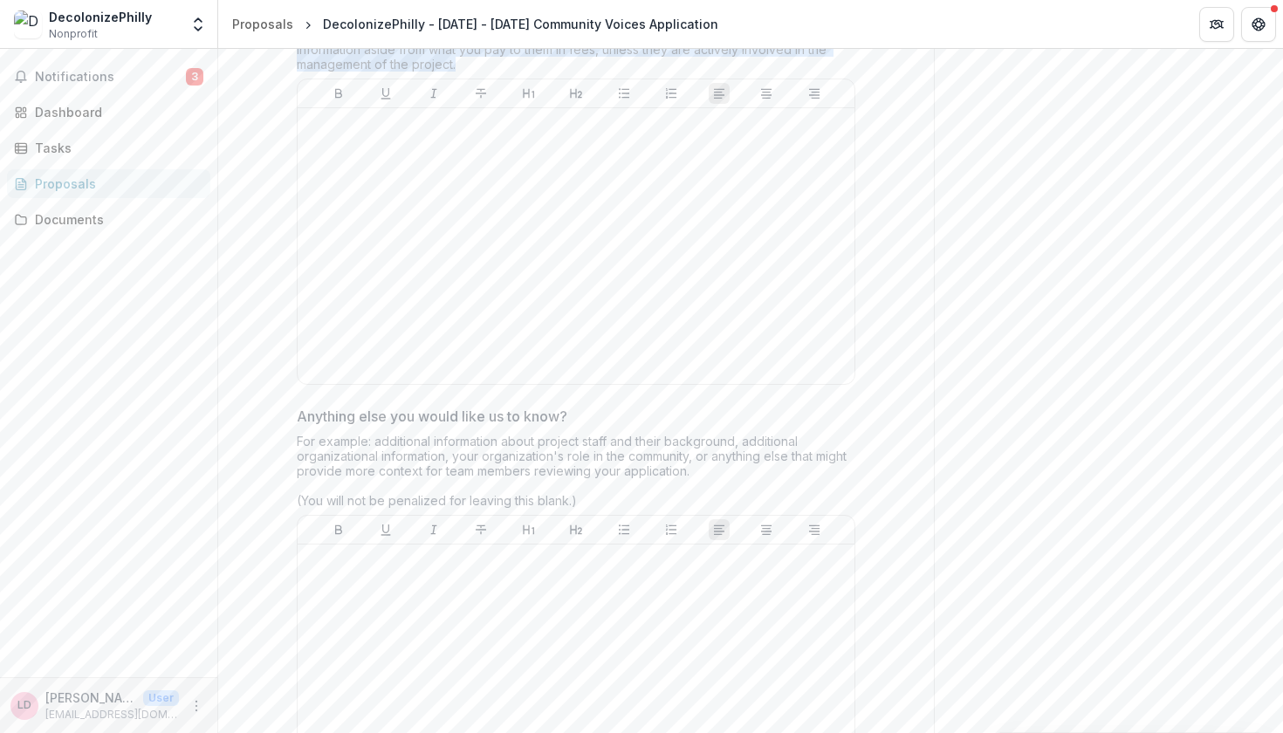
scroll to position [4249, 0]
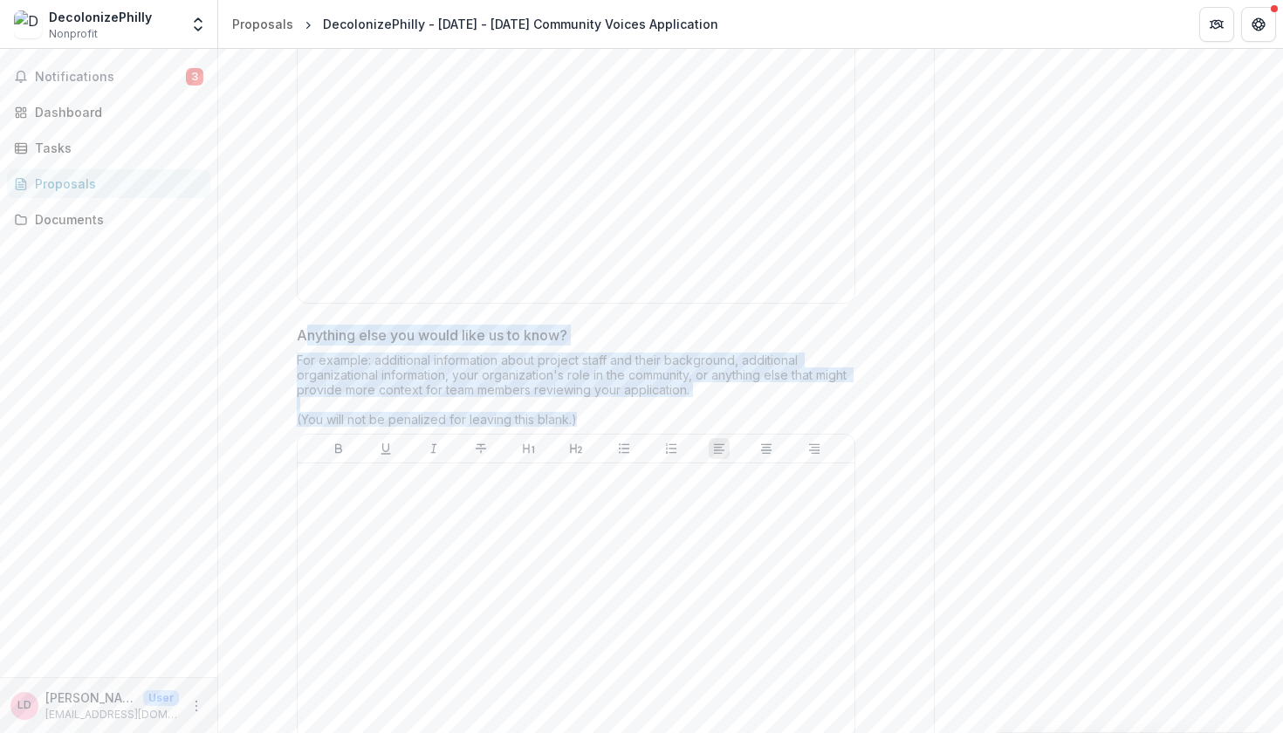
drag, startPoint x: 580, startPoint y: 402, endPoint x: 305, endPoint y: 301, distance: 293.7
click at [305, 325] on div "Anything else you would like us to know? For example: additional information ab…" at bounding box center [576, 536] width 558 height 422
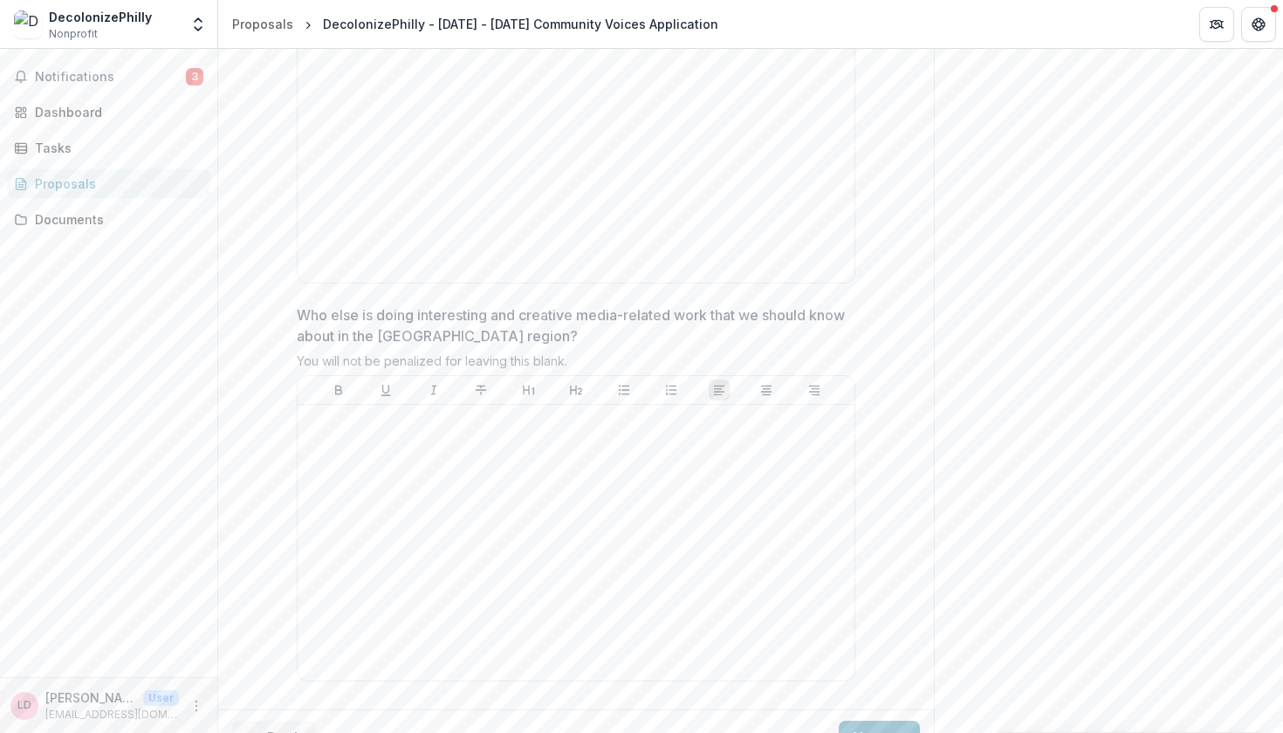
scroll to position [4703, 0]
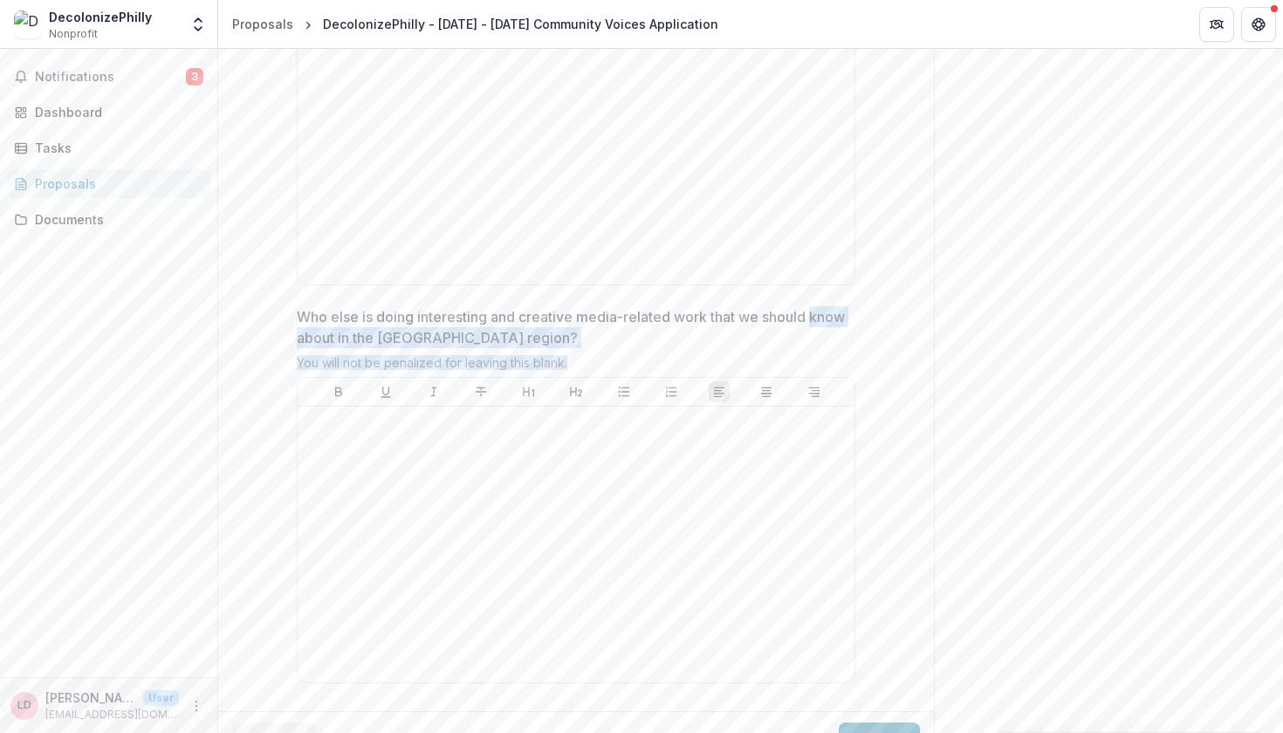
drag, startPoint x: 578, startPoint y: 331, endPoint x: 260, endPoint y: 308, distance: 318.4
